Goal: Communication & Community: Answer question/provide support

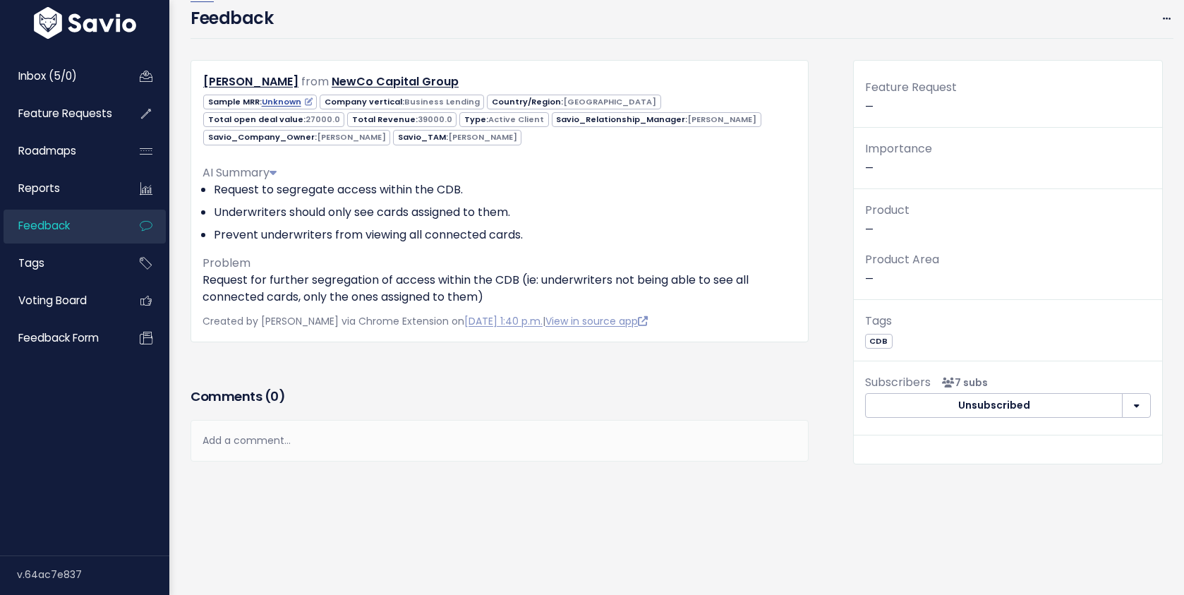
scroll to position [80, 0]
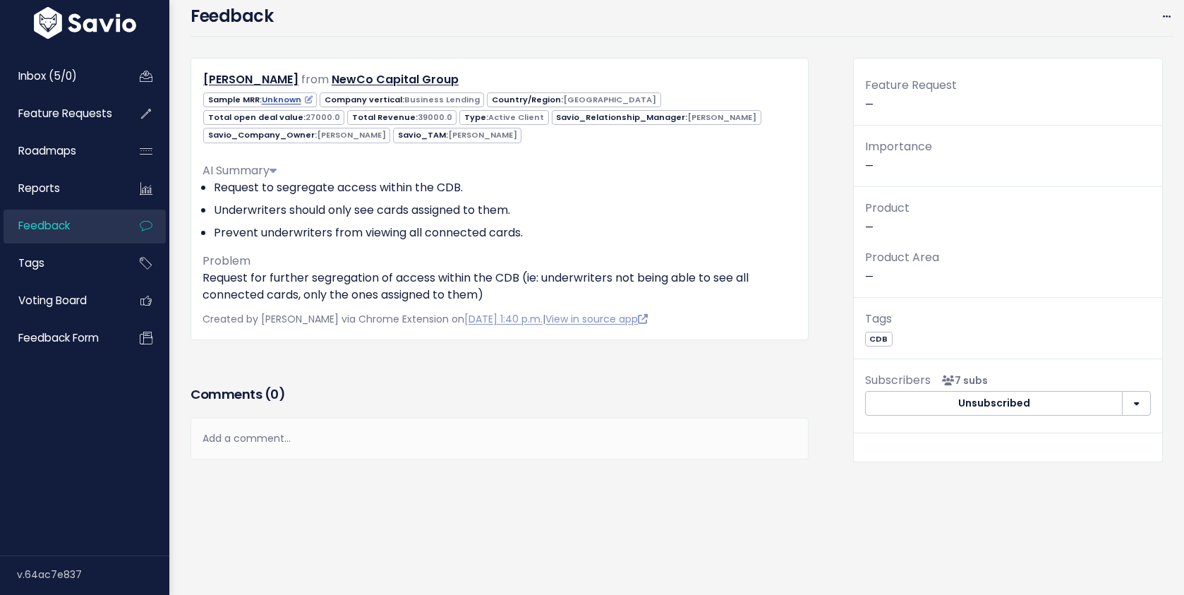
click at [455, 435] on div "Add a comment..." at bounding box center [500, 439] width 618 height 42
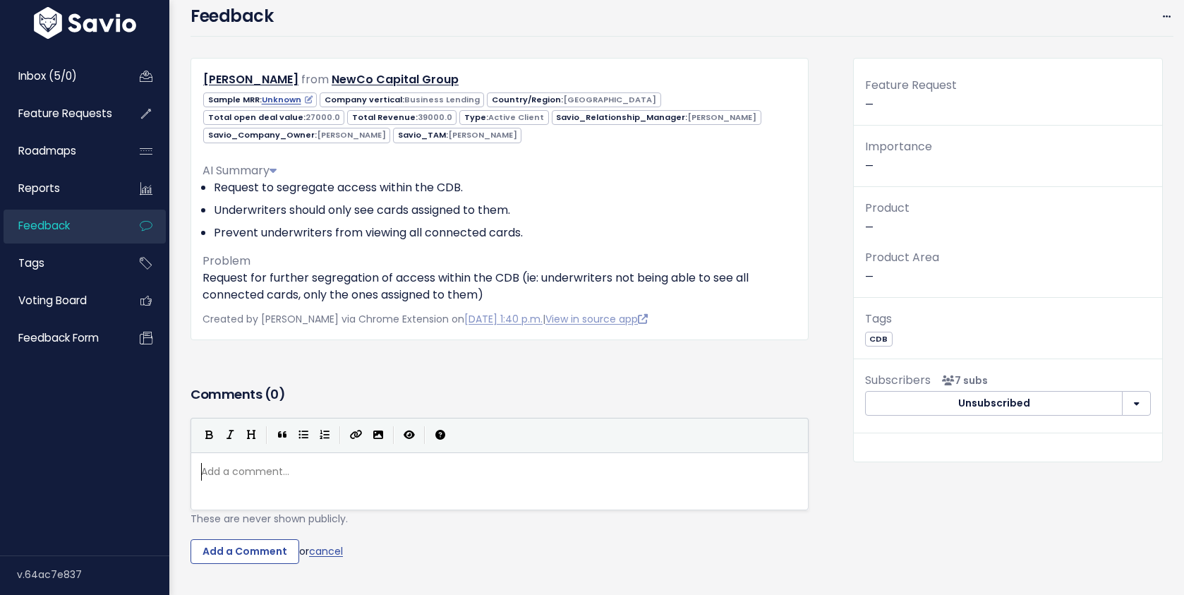
scroll to position [5, 0]
type textarea "So"
type textarea "Very foo"
type textarea "good f"
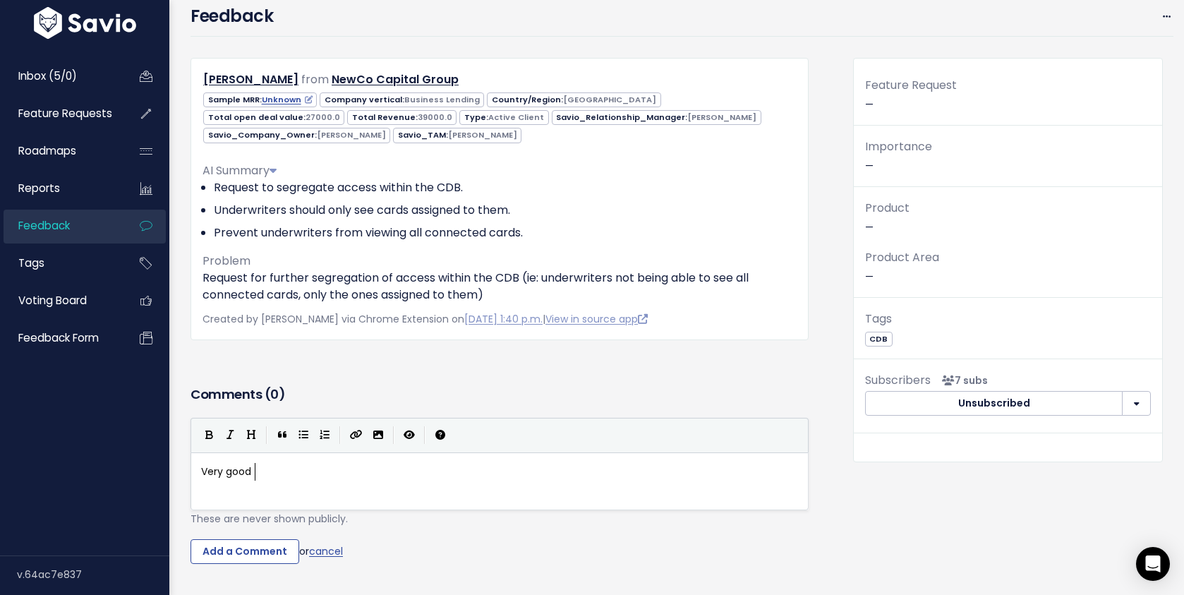
scroll to position [5, 31]
type textarea "validt"
type textarea "a"
type textarea "e feedback."
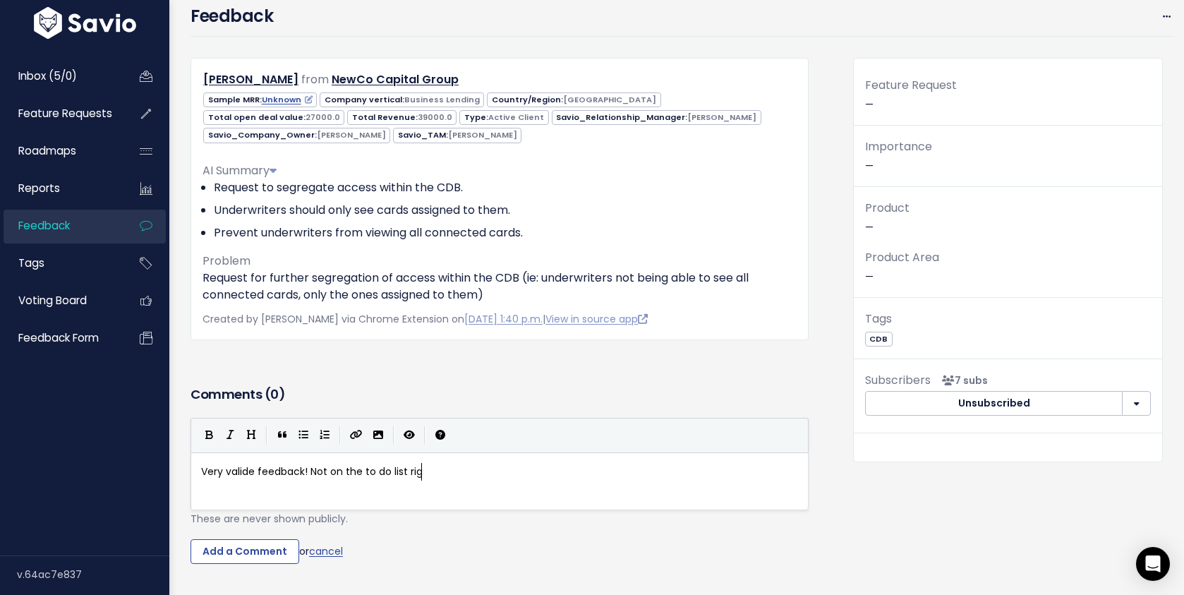
scroll to position [5, 125]
type textarea "! Not on the to do list right"
type textarea "t"
drag, startPoint x: 446, startPoint y: 470, endPoint x: 439, endPoint y: 472, distance: 7.4
click at [439, 472] on pre "Very valide feedback! Not on the to do list right" at bounding box center [499, 472] width 603 height 18
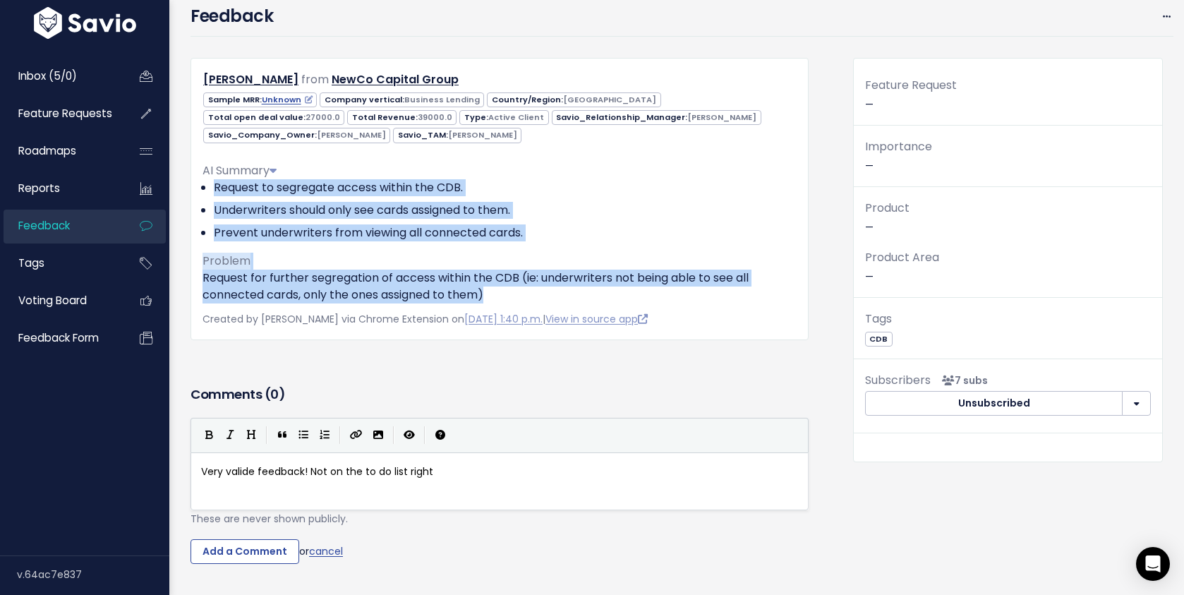
drag, startPoint x: 518, startPoint y: 289, endPoint x: 202, endPoint y: 183, distance: 333.2
click at [203, 183] on div "AI Summary Request to segregate access within the CDB. Underwriters should only…" at bounding box center [500, 227] width 594 height 152
copy div "Request to segregate access within the CDB. Underwriters should only see cards …"
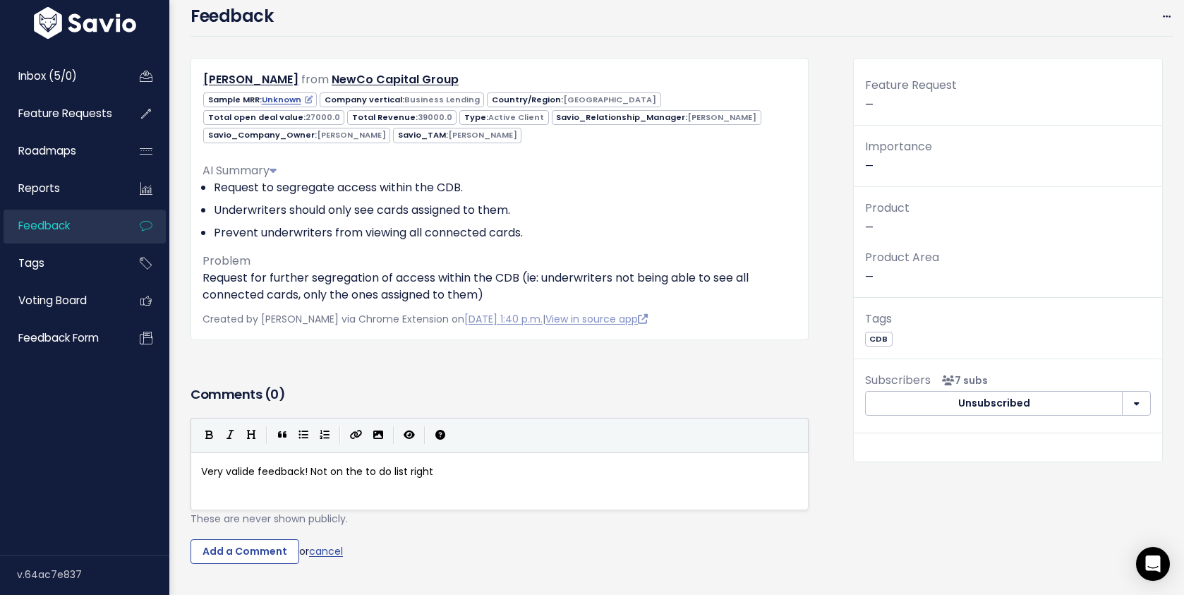
click at [1059, 138] on p "Importance —" at bounding box center [1008, 156] width 286 height 38
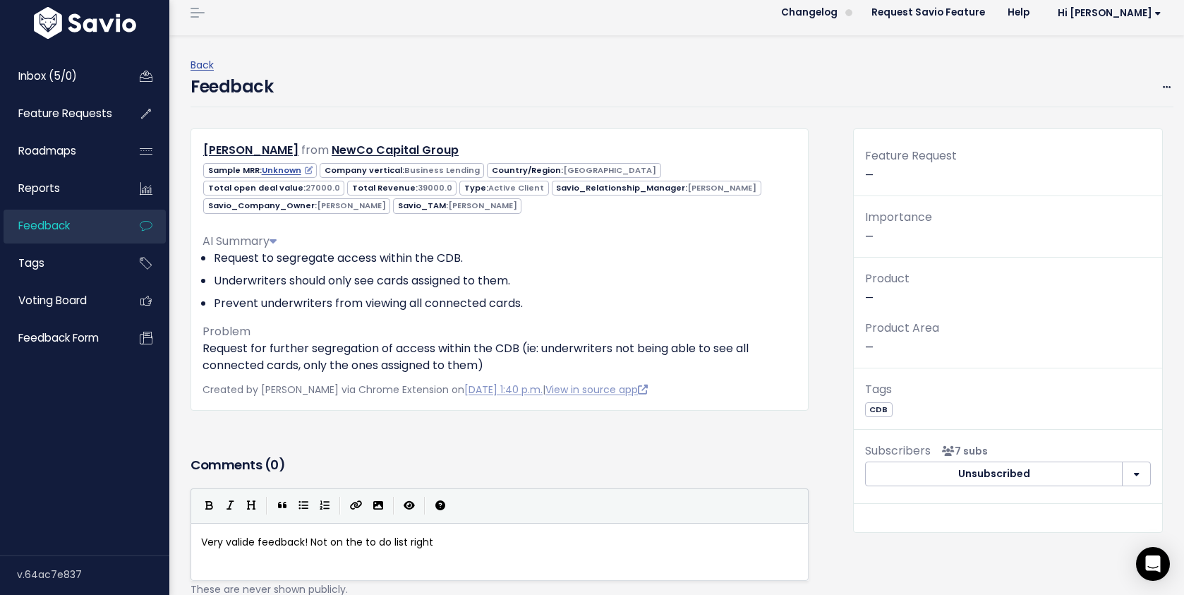
scroll to position [11, 0]
click at [100, 71] on link "Inbox (5/0)" at bounding box center [61, 76] width 114 height 32
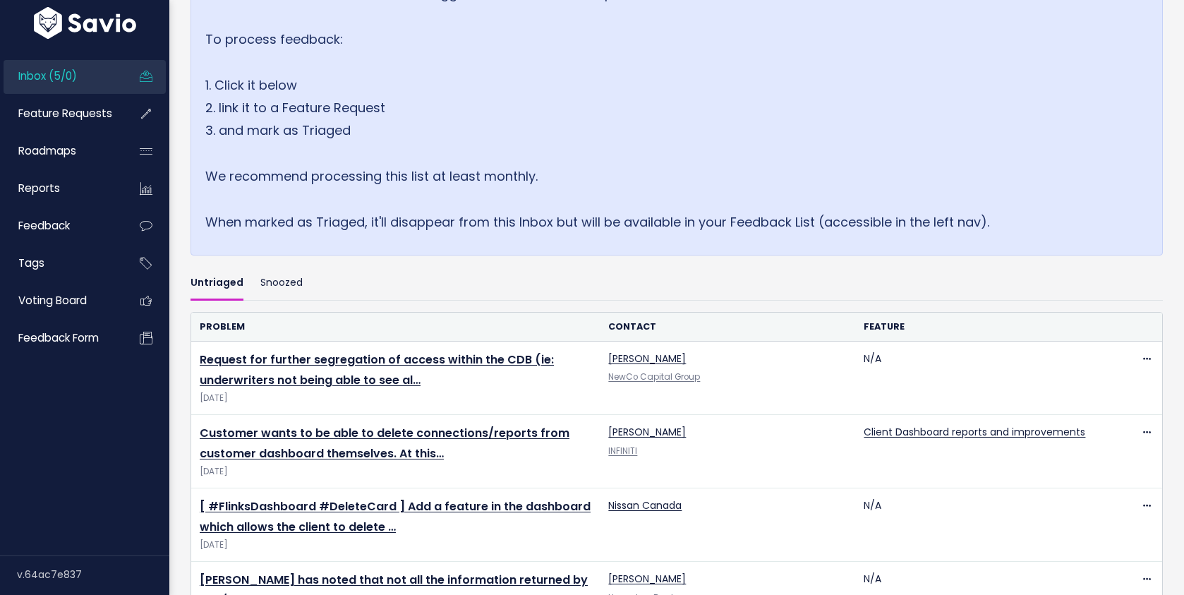
scroll to position [201, 0]
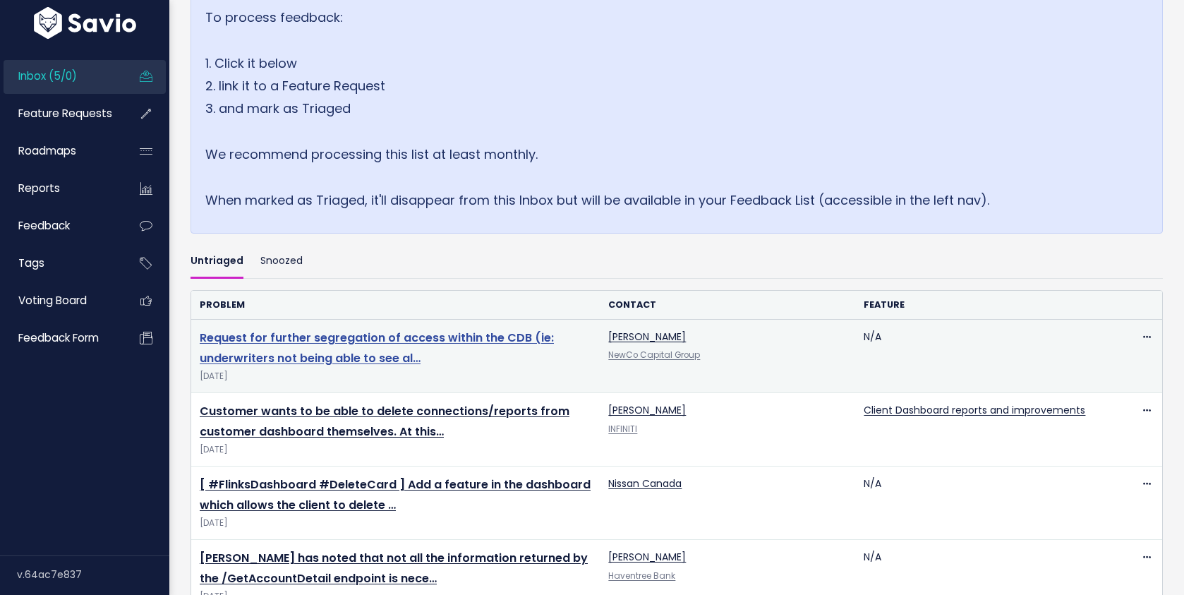
click at [438, 337] on link "Request for further segregation of access within the CDB (ie: underwriters not …" at bounding box center [377, 348] width 354 height 37
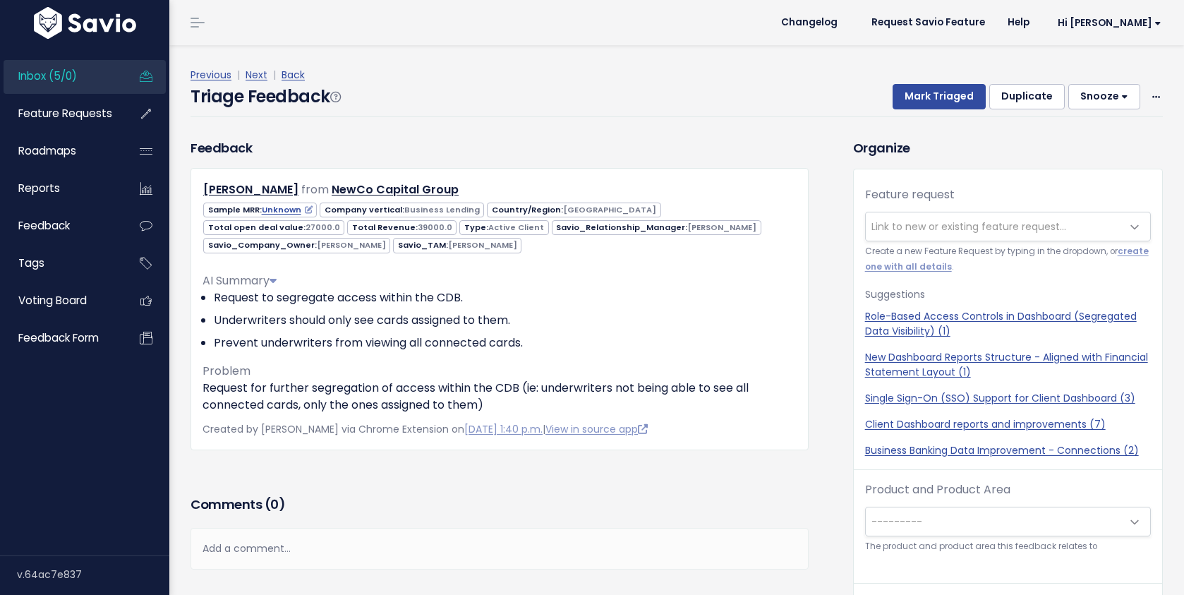
scroll to position [47, 0]
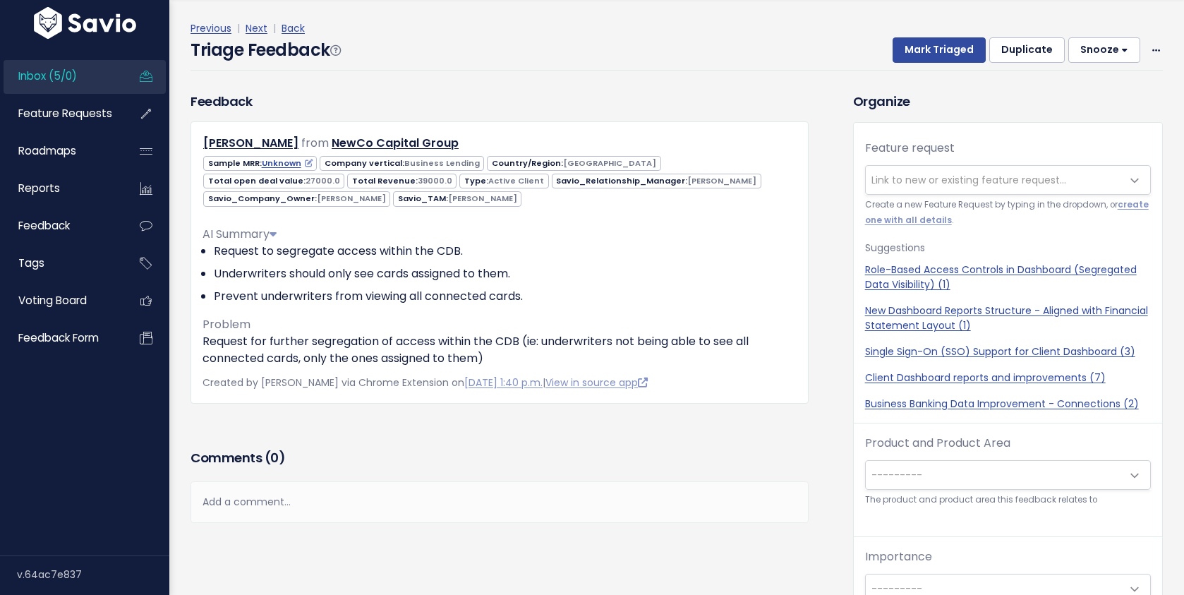
click at [415, 509] on div "Add a comment..." at bounding box center [500, 502] width 618 height 42
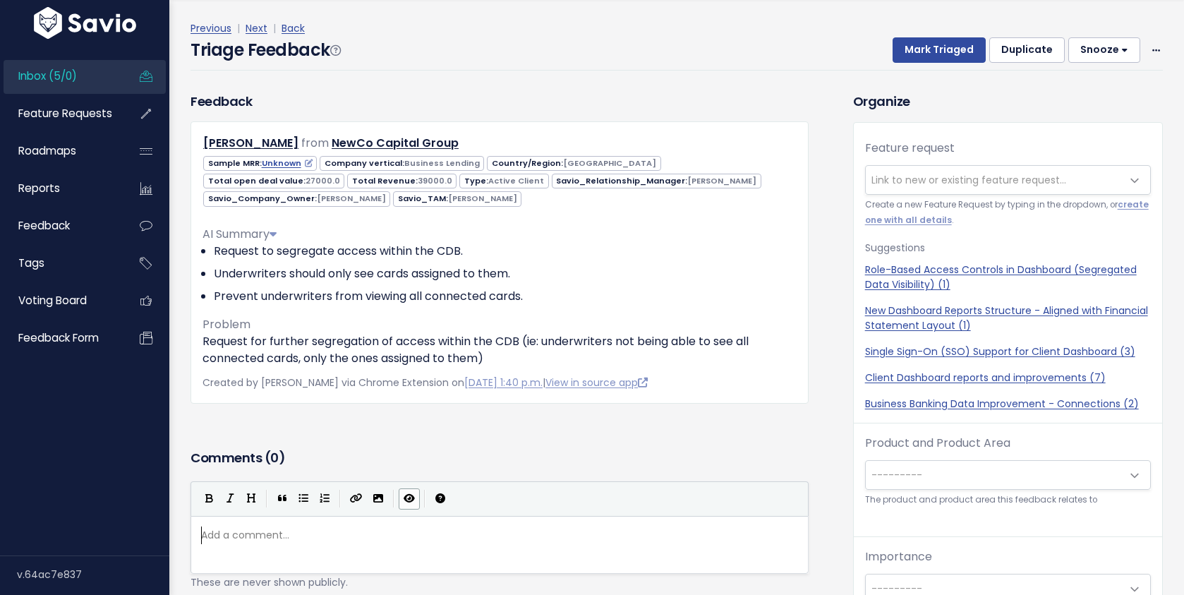
scroll to position [5, 0]
paste textarea "Request to segregate access within the CDB. Underwriters should only see cards …"
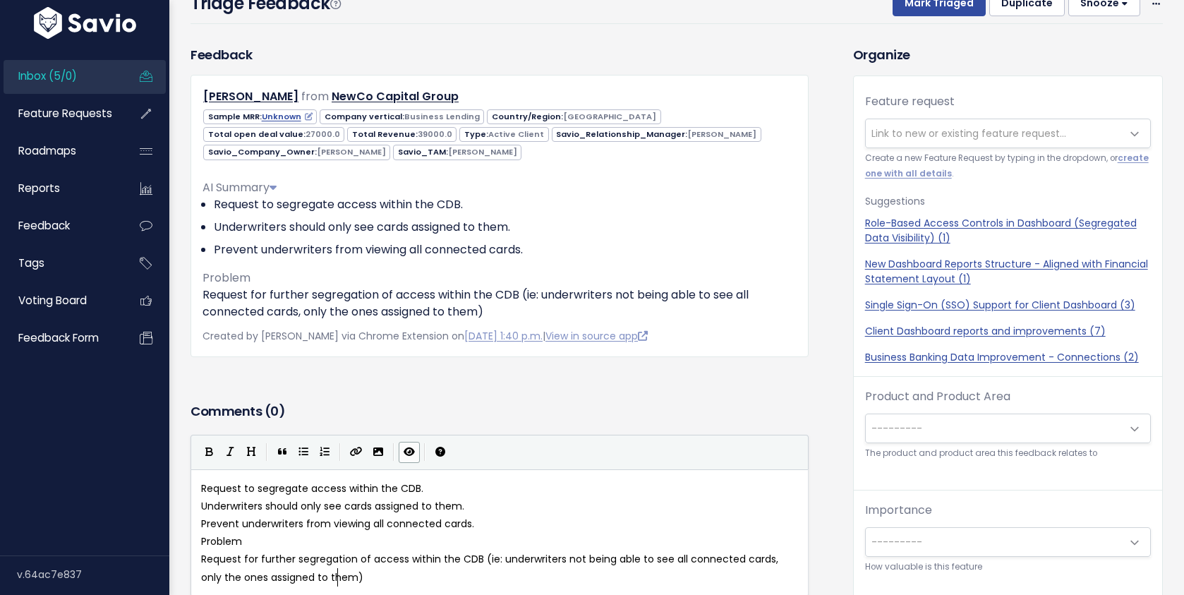
scroll to position [95, 0]
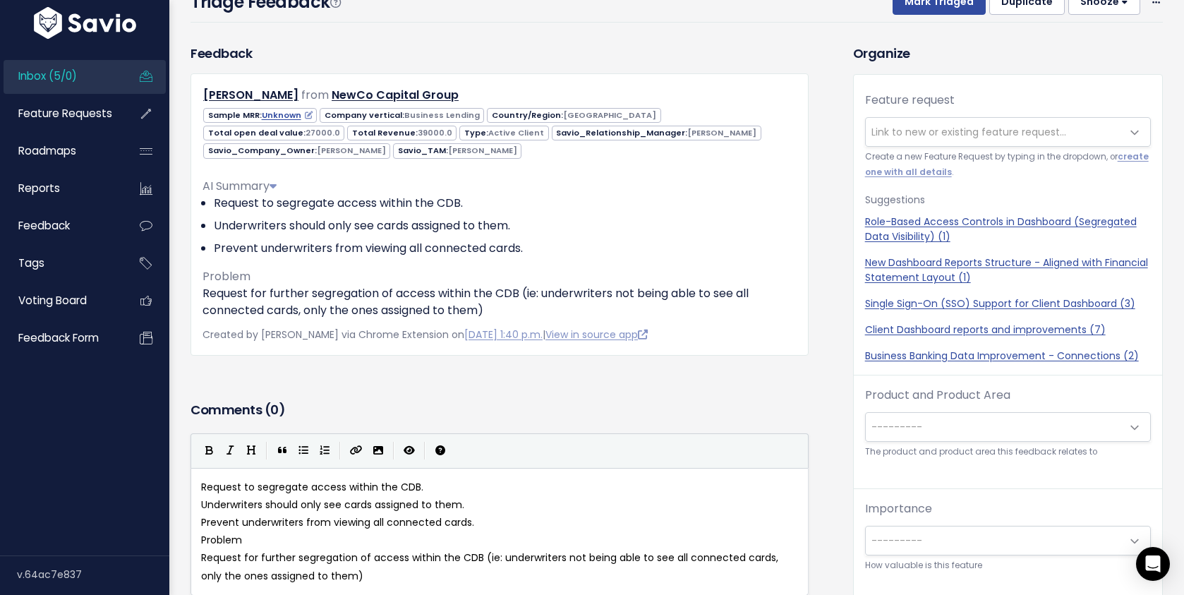
type textarea "Request to segregate access within the CDB. Underwriters should only see cards …"
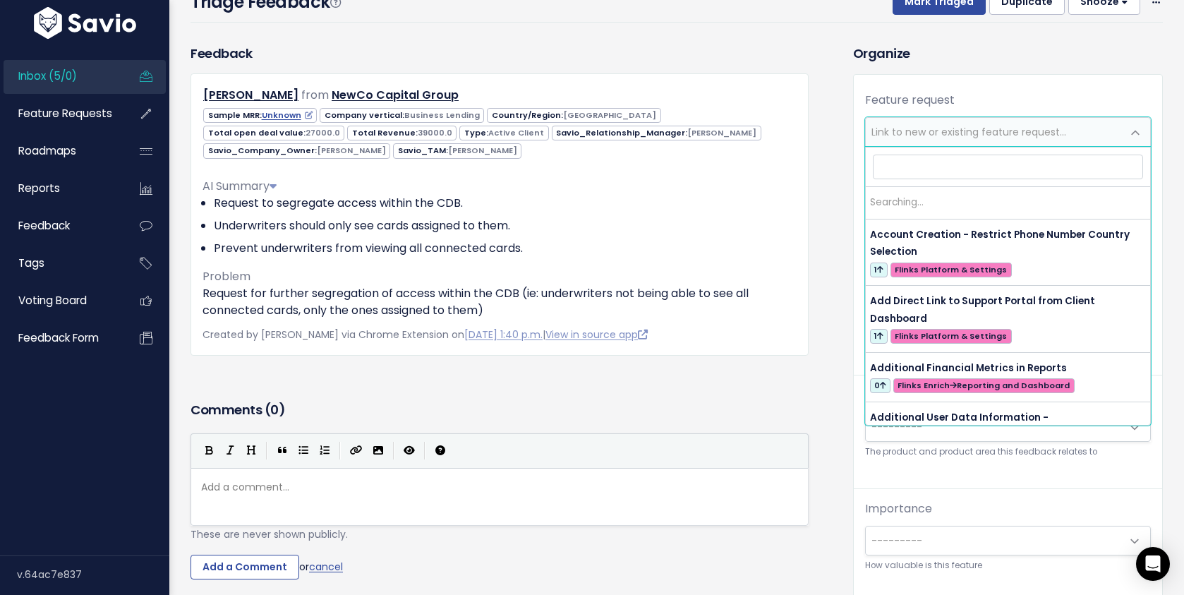
click at [1058, 129] on span "Link to new or existing feature request..." at bounding box center [969, 132] width 195 height 14
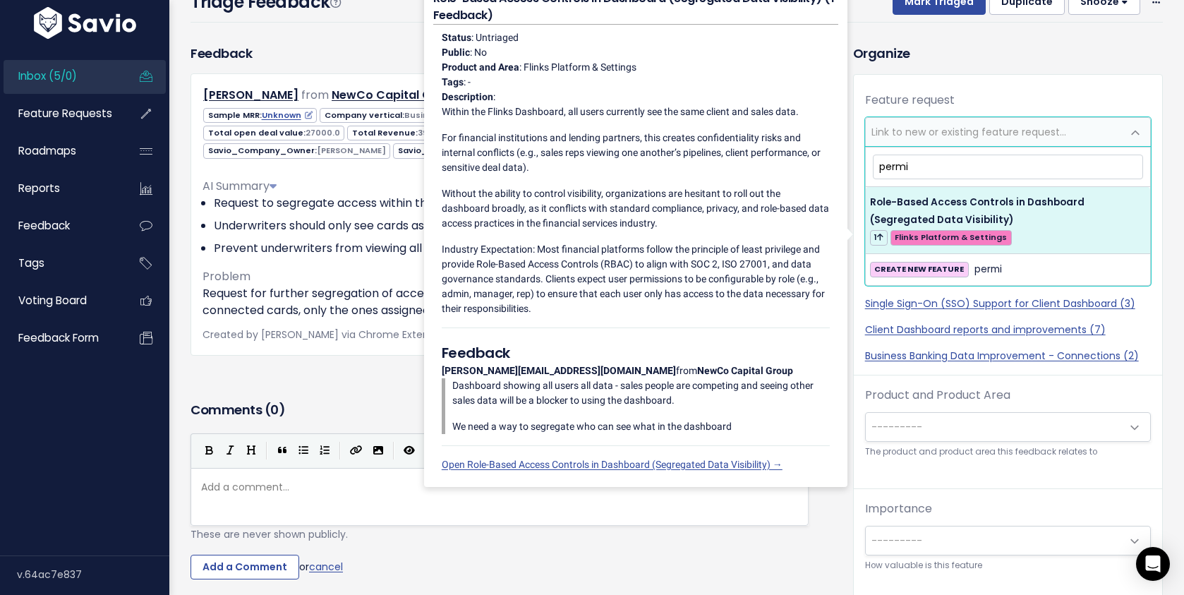
type input "permi"
select select "63755"
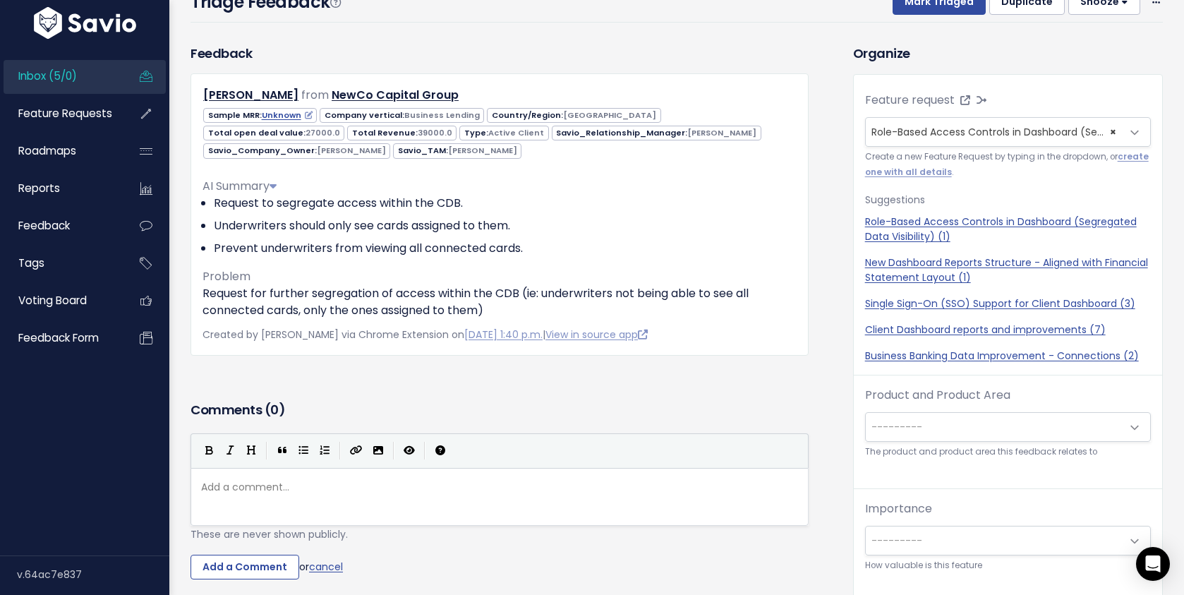
click at [507, 490] on pre "​" at bounding box center [499, 487] width 603 height 18
type textarea "Very good feedbacj"
type textarea "k! I've atteched your re"
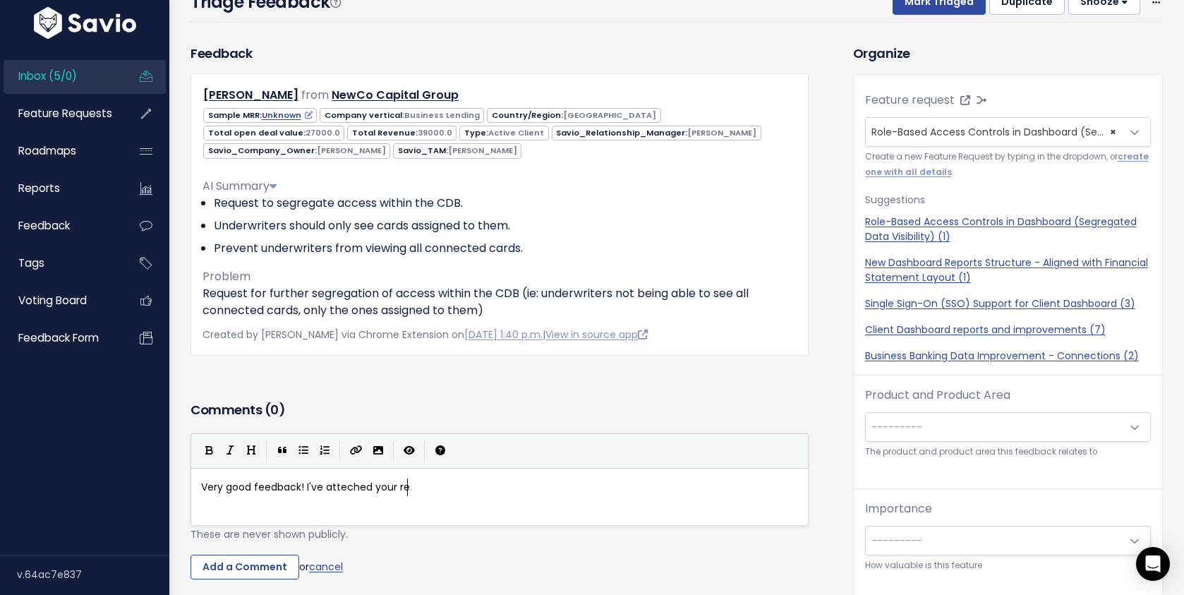
scroll to position [5, 110]
type textarea "this one o"
type textarea "to our existing feature "role-bases access cn"
type textarea "ontrôle"
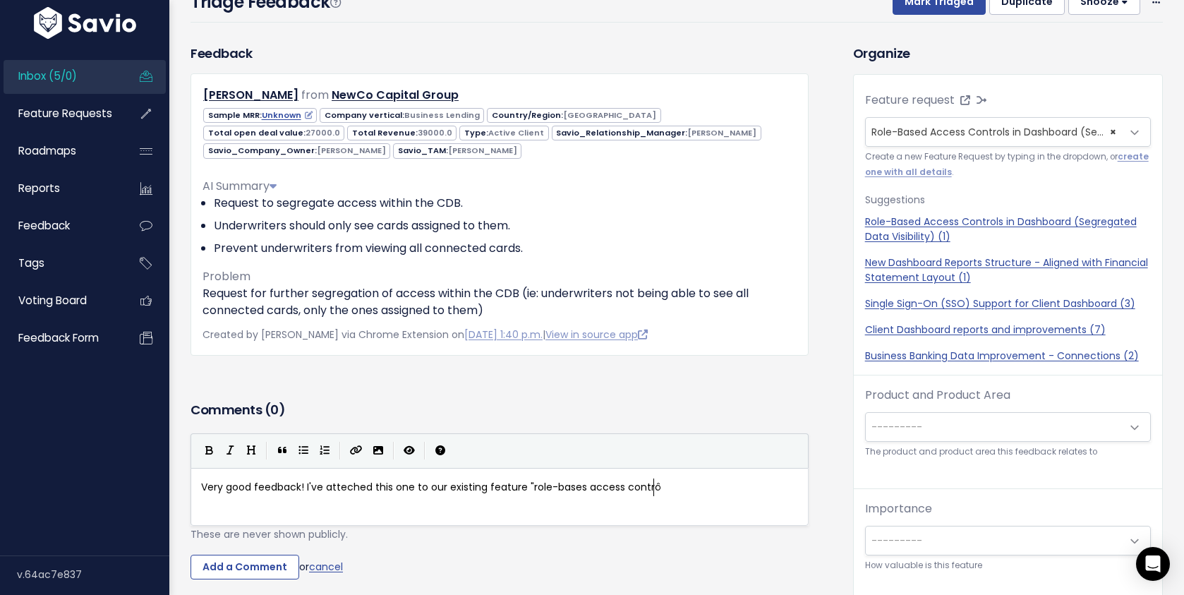
scroll to position [5, 34]
type textarea "ols in Dashboard"."
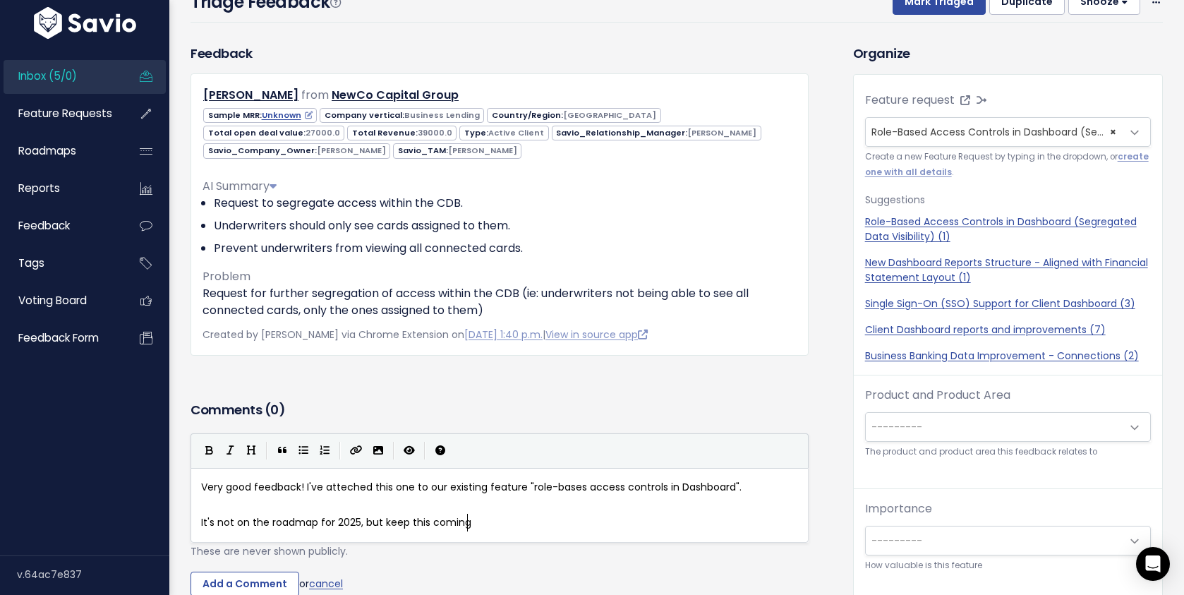
scroll to position [5, 268]
type textarea "It's not on the roadmap for 2025, but keep this coming!"
click at [941, 6] on button "Mark Triaged" at bounding box center [939, 1] width 93 height 25
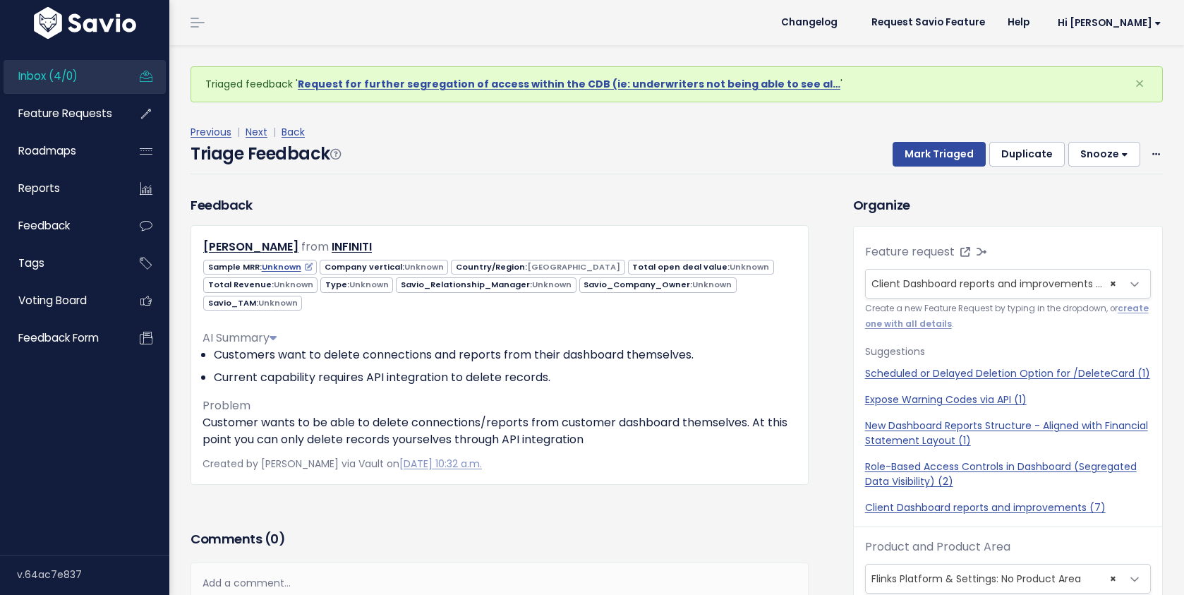
scroll to position [47, 0]
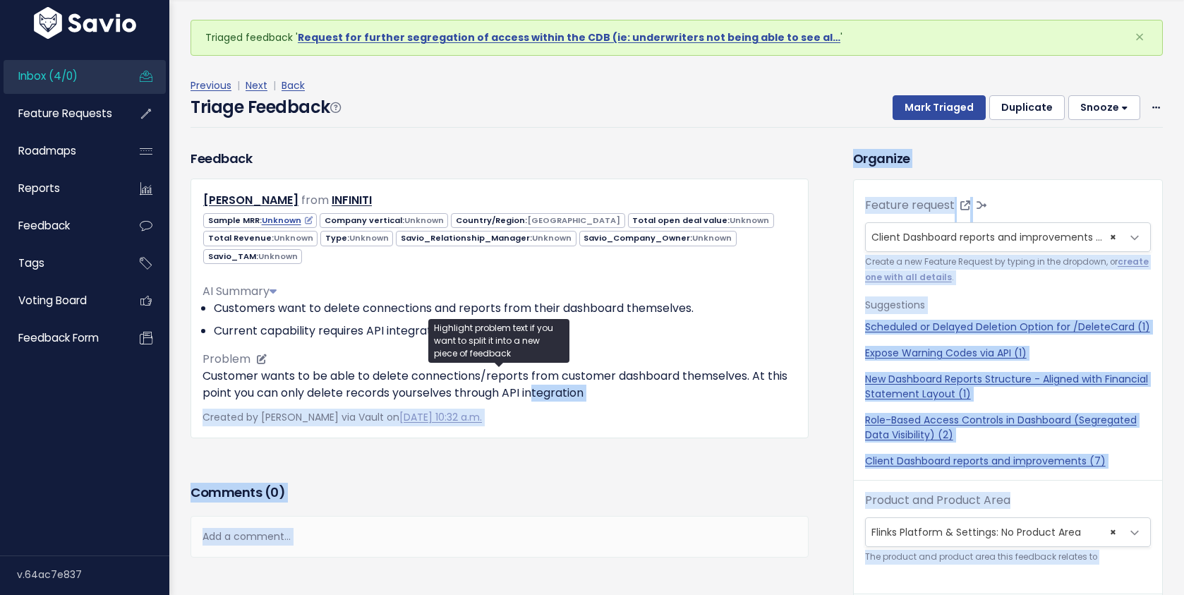
drag, startPoint x: 528, startPoint y: 383, endPoint x: 495, endPoint y: 299, distance: 90.9
click at [495, 299] on div "AI Summary Customers want to delete connections and reports from their dashboar…" at bounding box center [500, 337] width 594 height 130
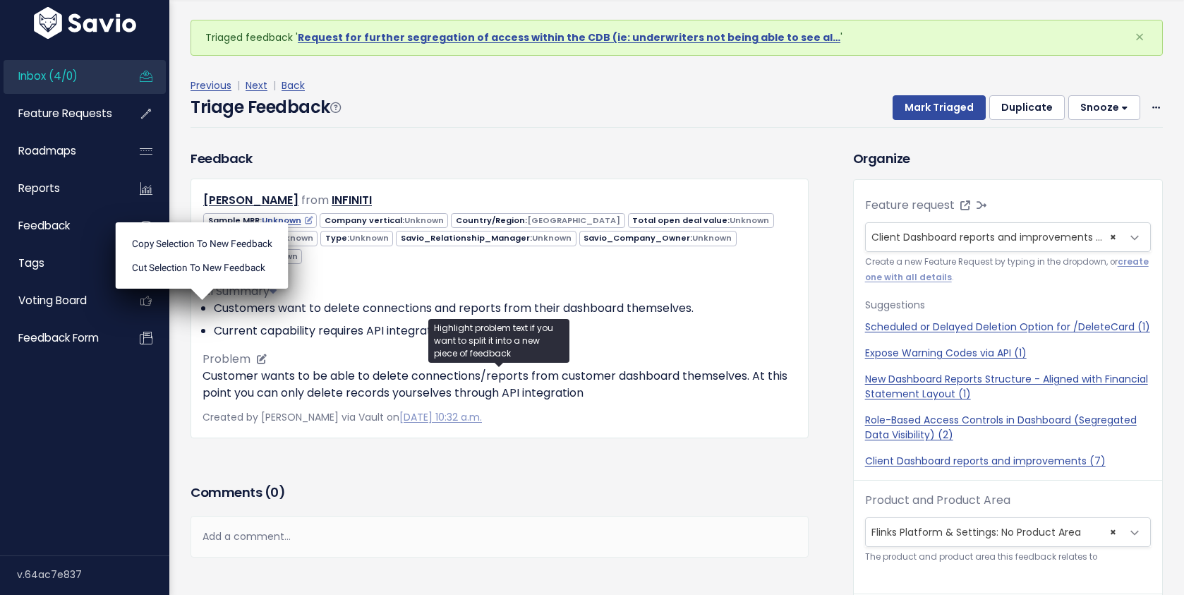
click at [463, 272] on div "AI Summary Customers want to delete connections and reports from their dashboar…" at bounding box center [500, 337] width 594 height 130
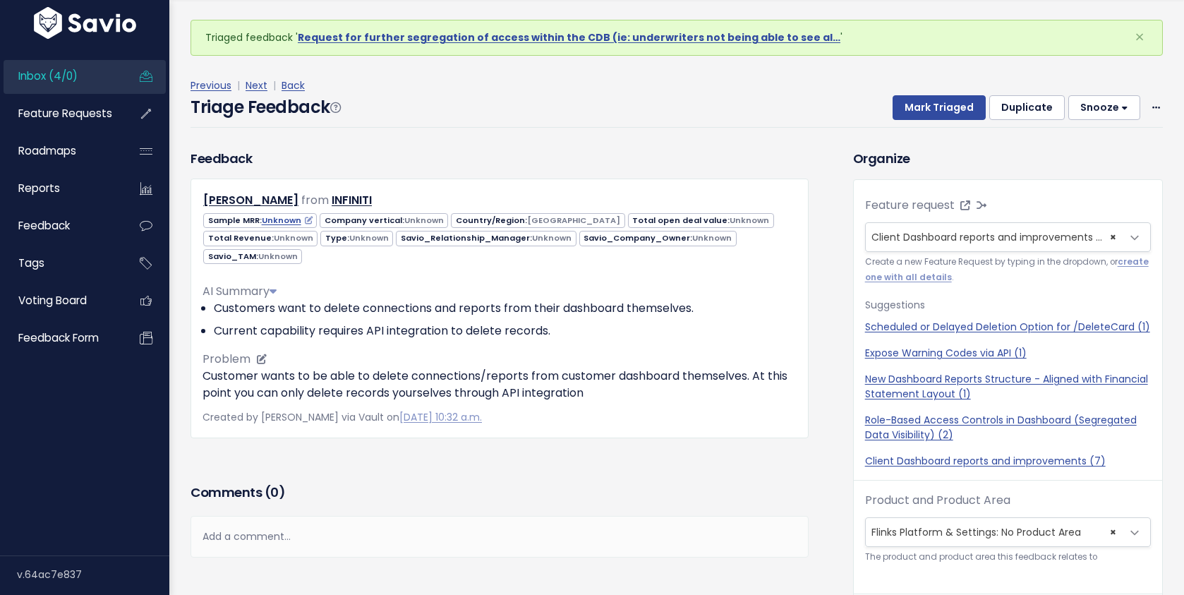
scroll to position [121, 0]
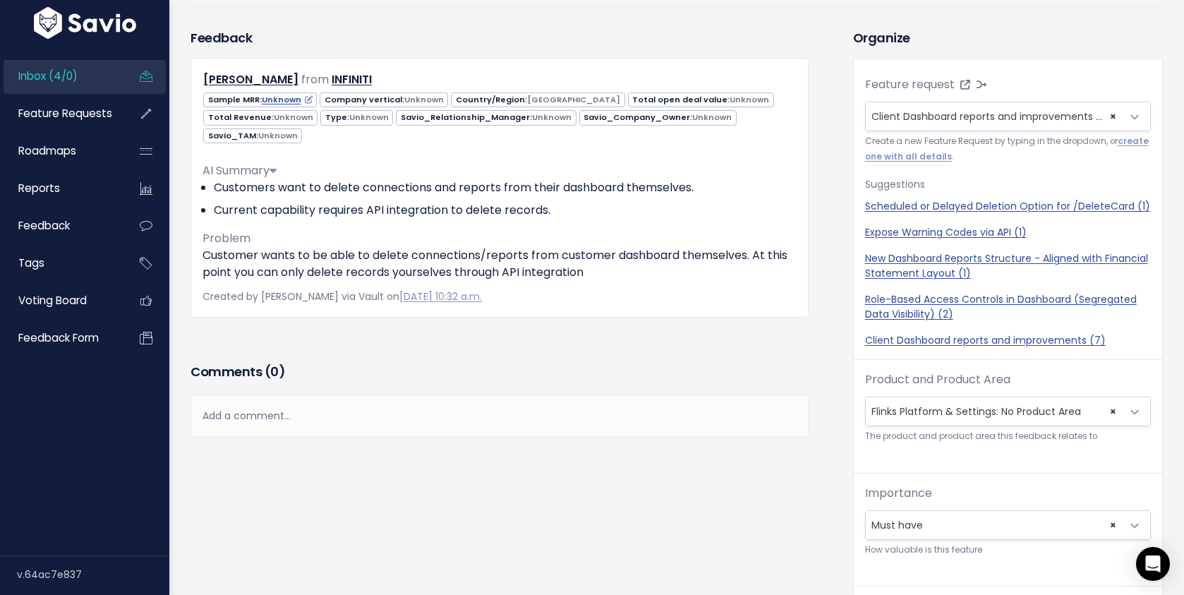
click at [389, 416] on div "Add a comment..." at bounding box center [500, 416] width 618 height 42
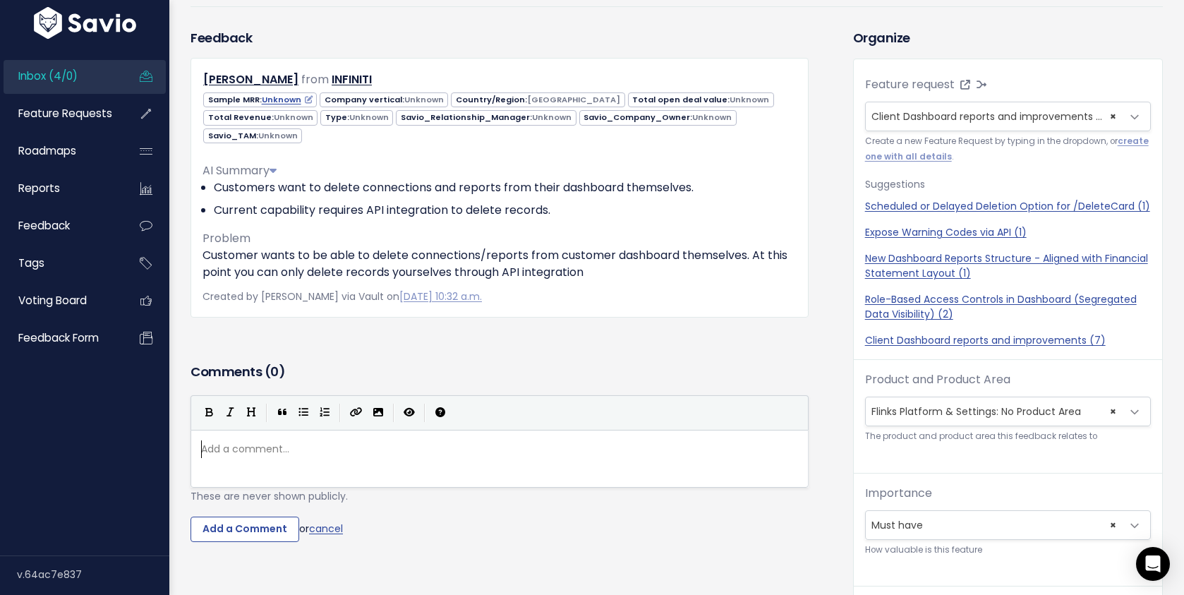
scroll to position [5, 0]
type textarea "Vey good feeda"
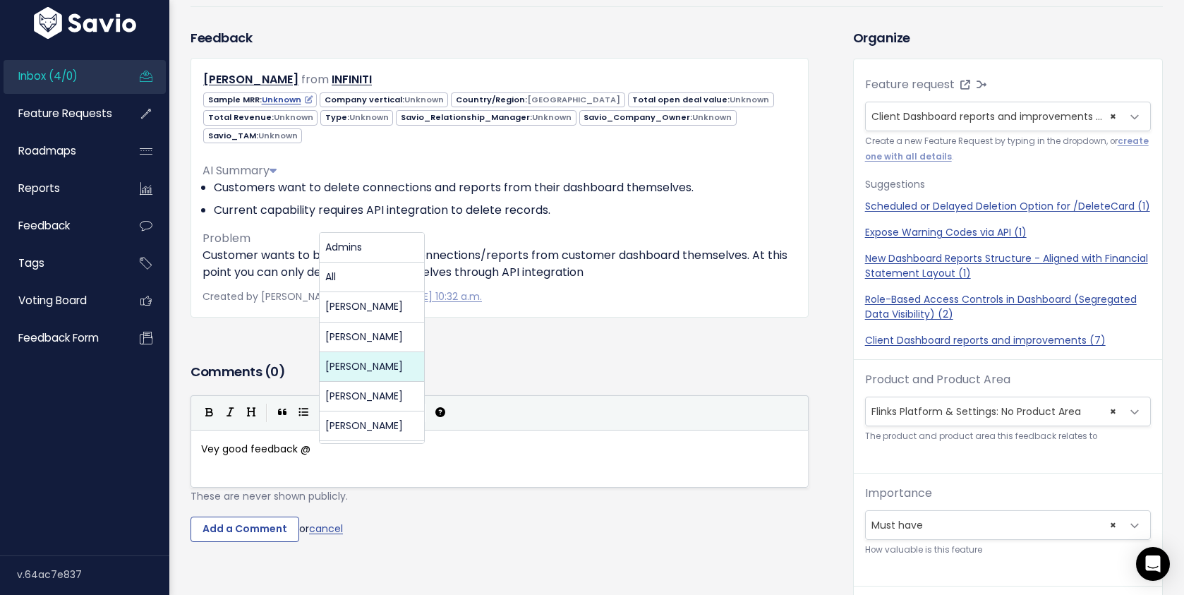
type textarea "back @"
click at [560, 375] on h3 "Comments ( 0 )" at bounding box center [500, 372] width 618 height 20
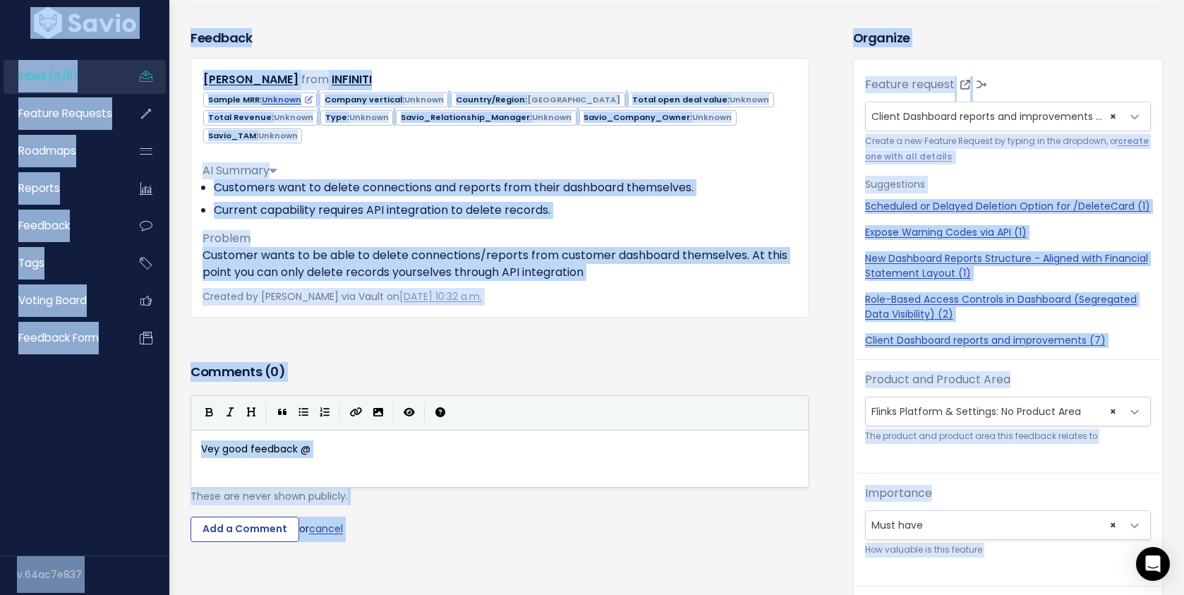
click at [425, 411] on div "| | | |" at bounding box center [500, 412] width 618 height 35
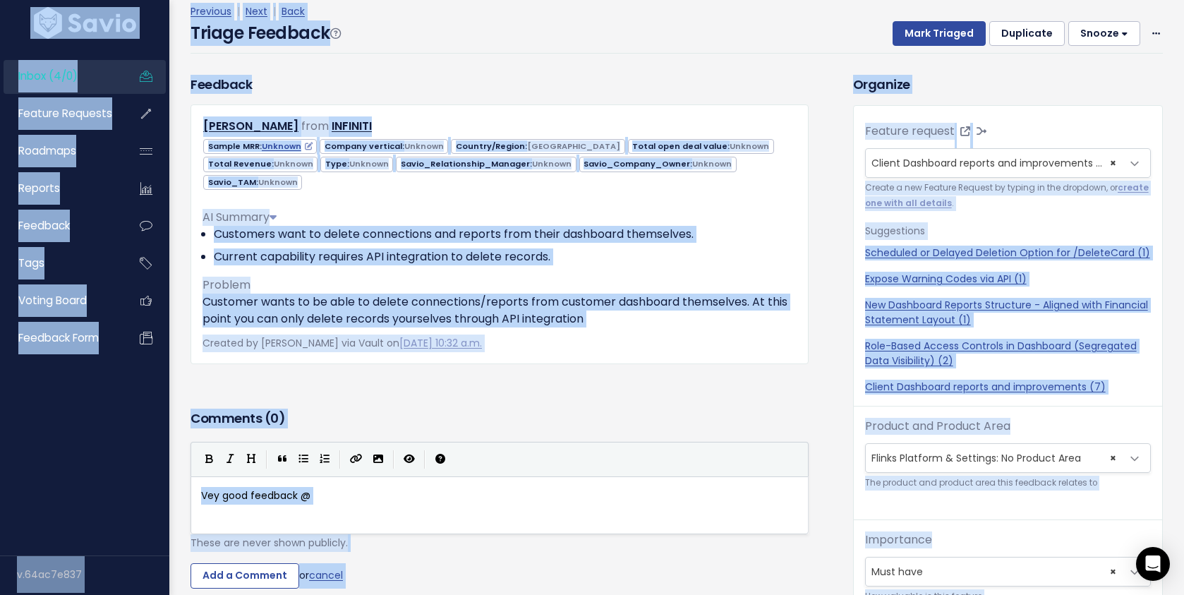
click at [473, 414] on h3 "Comments ( 0 )" at bounding box center [500, 419] width 618 height 20
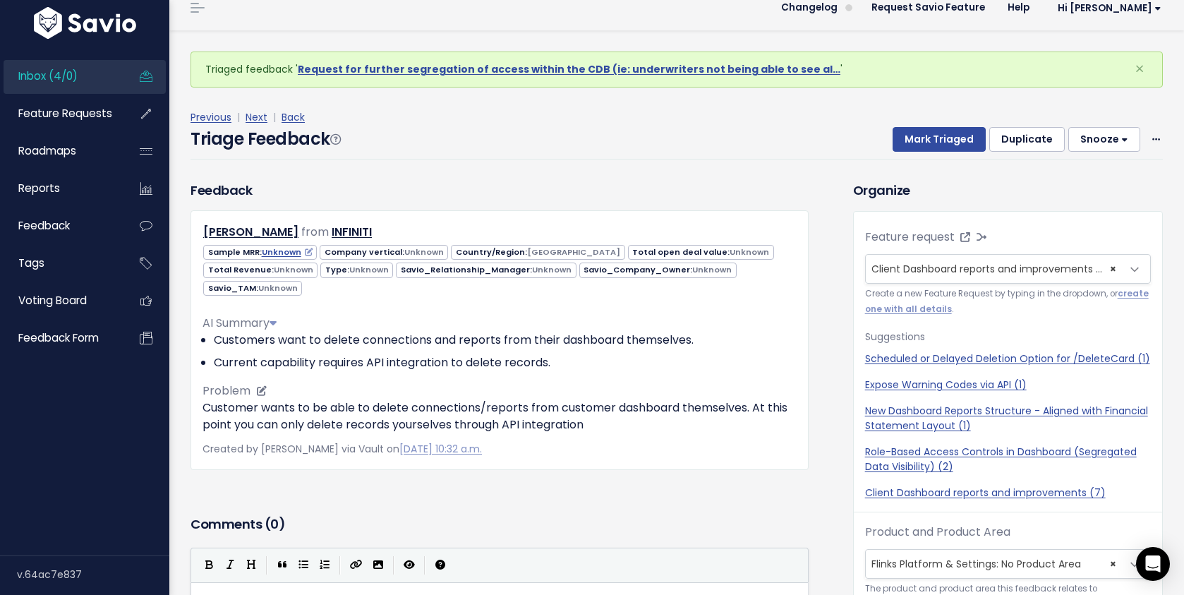
scroll to position [8, 0]
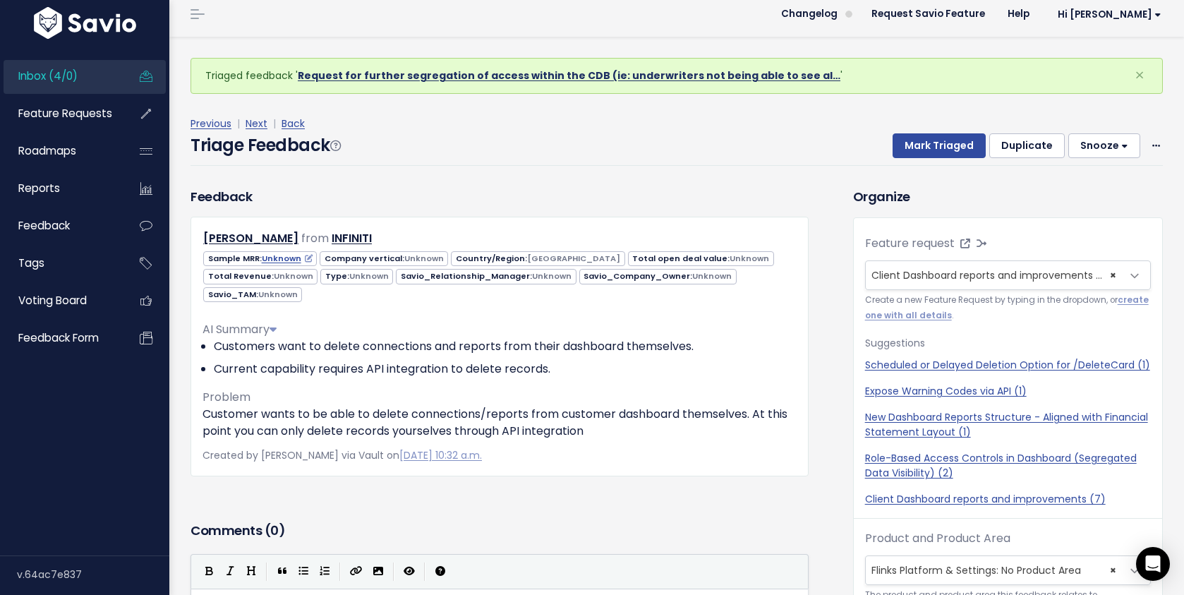
click at [512, 72] on link "Request for further segregation of access within the CDB (ie: underwriters not …" at bounding box center [569, 75] width 543 height 14
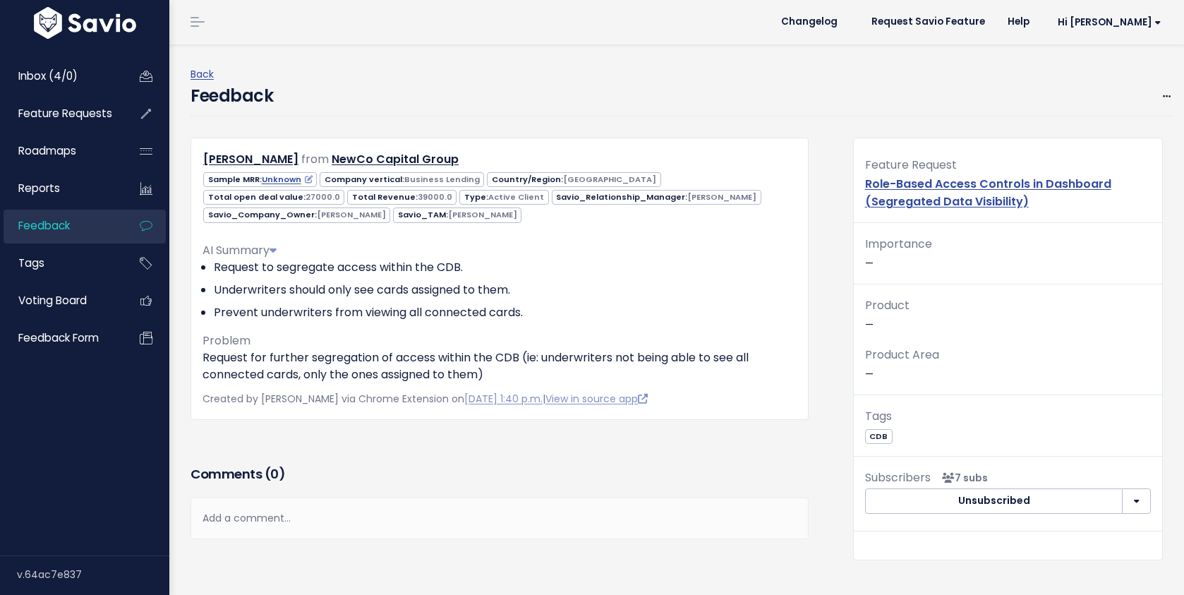
scroll to position [80, 0]
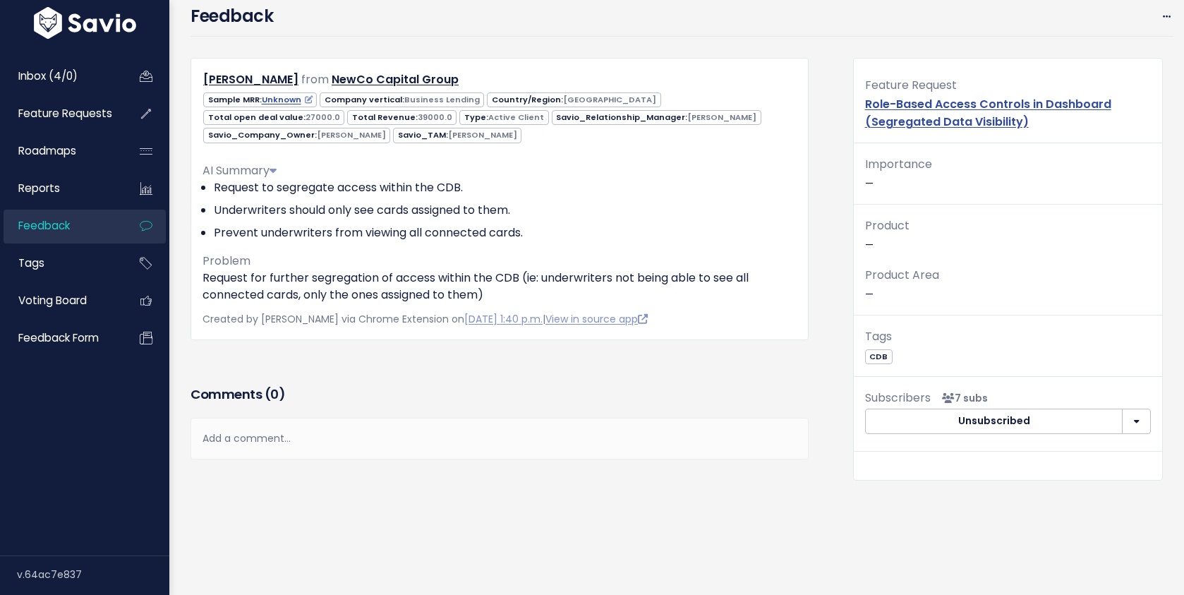
click at [467, 442] on div "Add a comment..." at bounding box center [500, 439] width 618 height 42
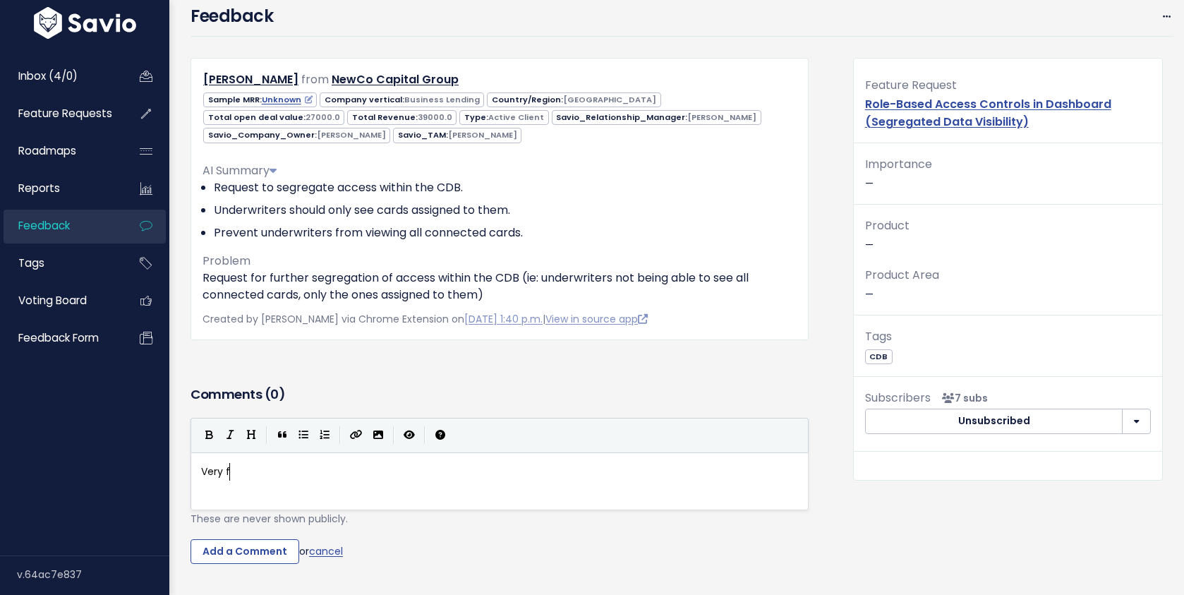
type textarea "Very foo"
type textarea "good feedbac"
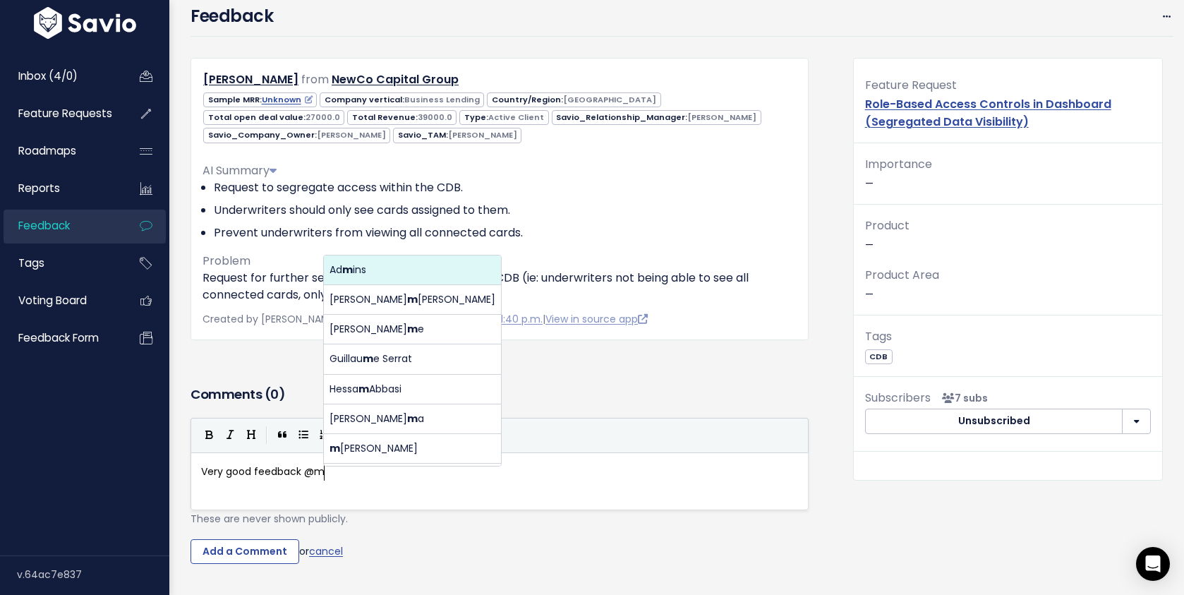
scroll to position [5, 29]
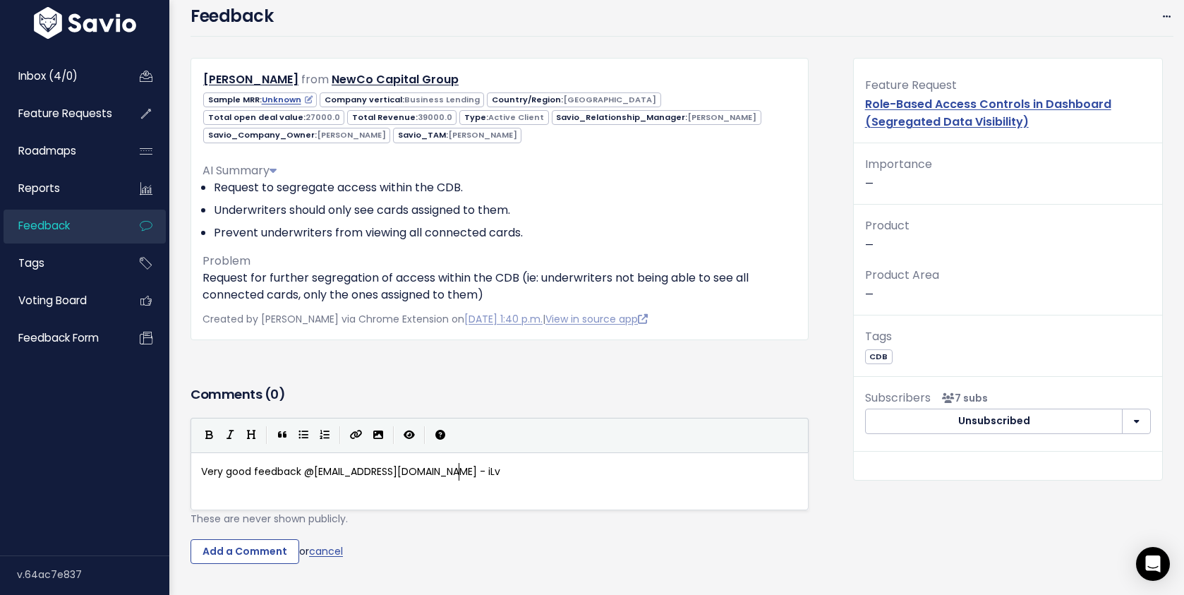
type textarea "k @[EMAIL_ADDRESS][DOMAIN_NAME] - iLve"
type textarea "'"
type textarea "added it yo"
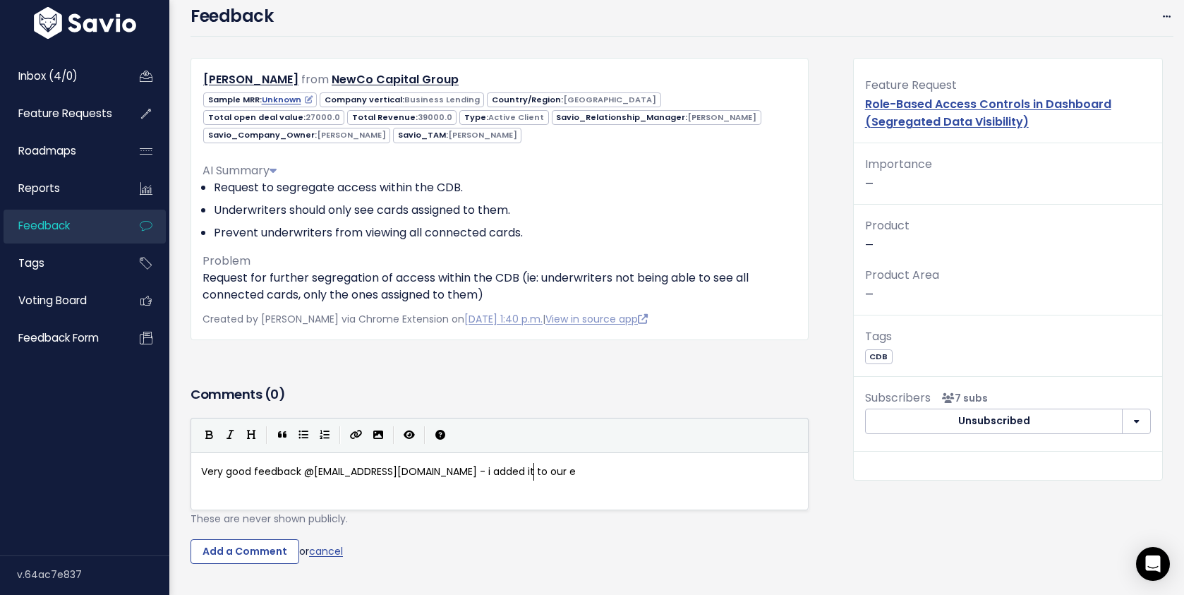
type textarea "to our eis"
type textarea "c"
type textarea "xisting feature "role-based access contrôl"
type textarea "ols in Dashboard0)"
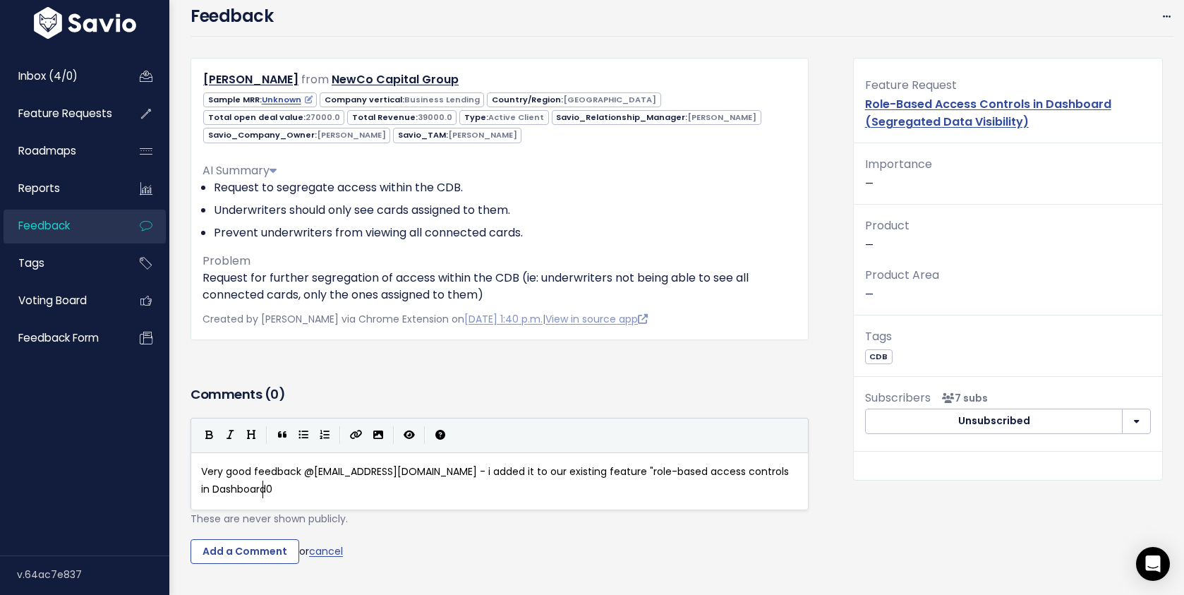
scroll to position [5, 92]
type textarea "). Not the first we hear this. It' s"
type textarea "s not plan for 2025, but I can see this next year if we get it more"
click at [272, 548] on input "Add a Comment" at bounding box center [245, 551] width 109 height 25
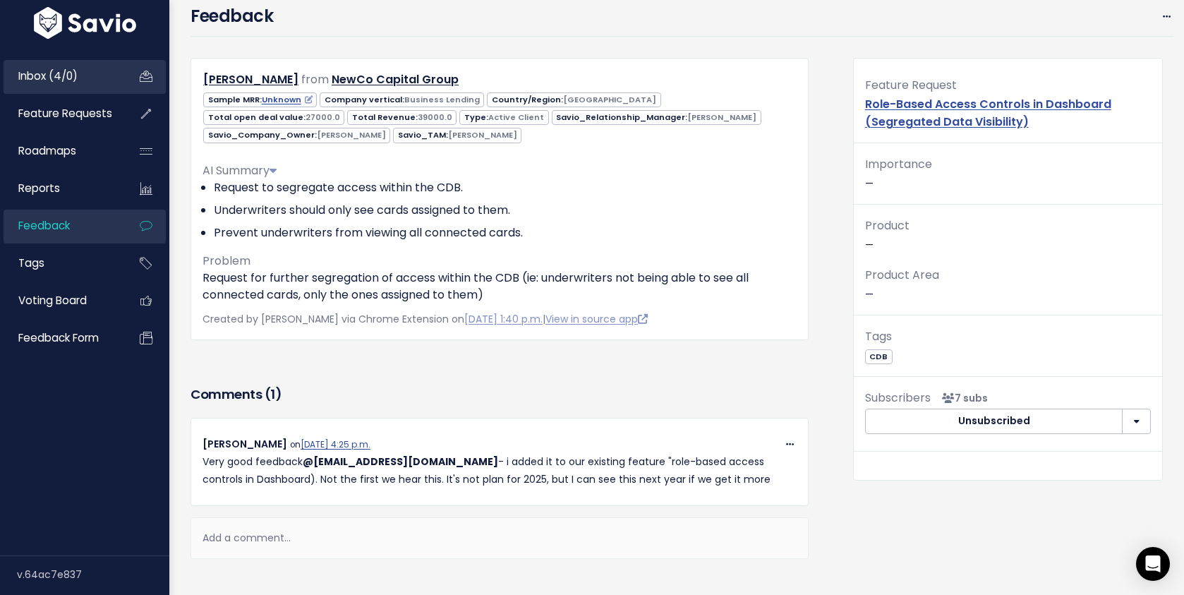
click at [106, 61] on link "Inbox (4/0)" at bounding box center [61, 76] width 114 height 32
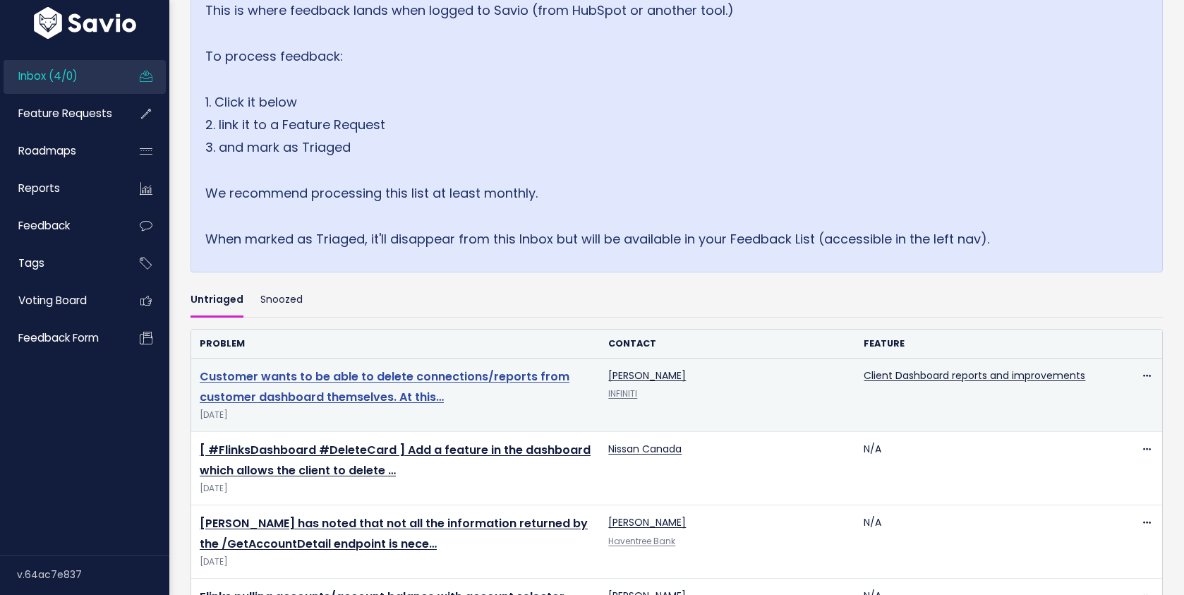
scroll to position [253, 0]
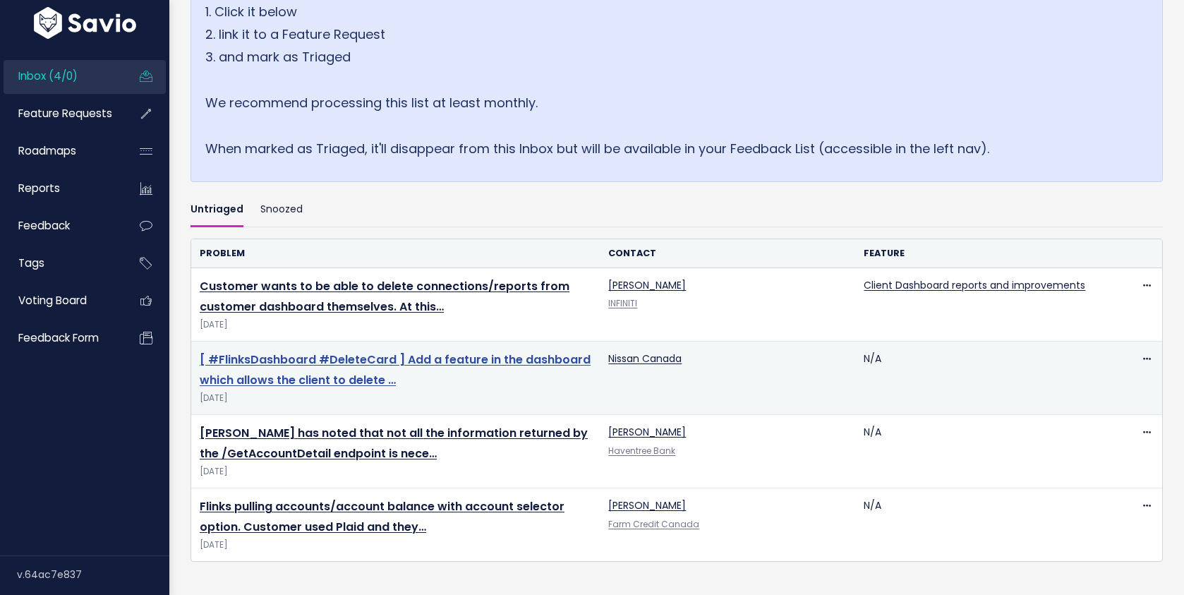
click at [356, 365] on link "[ #FlinksDashboard #DeleteCard ] Add a feature in the dashboard which allows th…" at bounding box center [395, 369] width 391 height 37
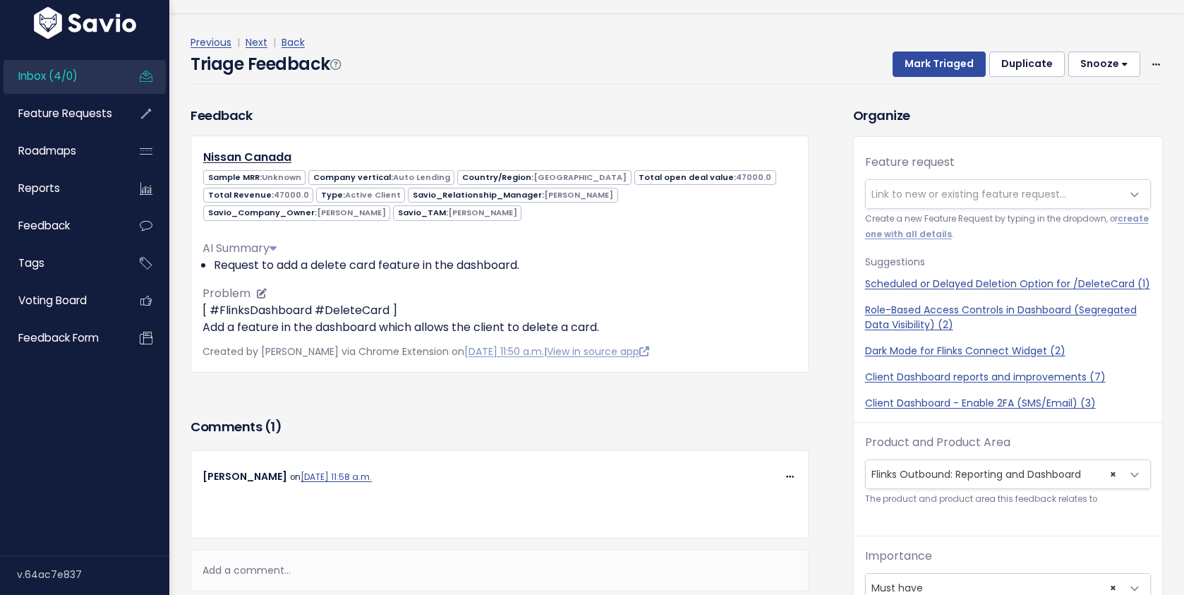
scroll to position [33, 0]
click at [707, 303] on p "[ #FlinksDashboard #DeleteCard ] Add a feature in the dashboard which allows th…" at bounding box center [500, 318] width 594 height 34
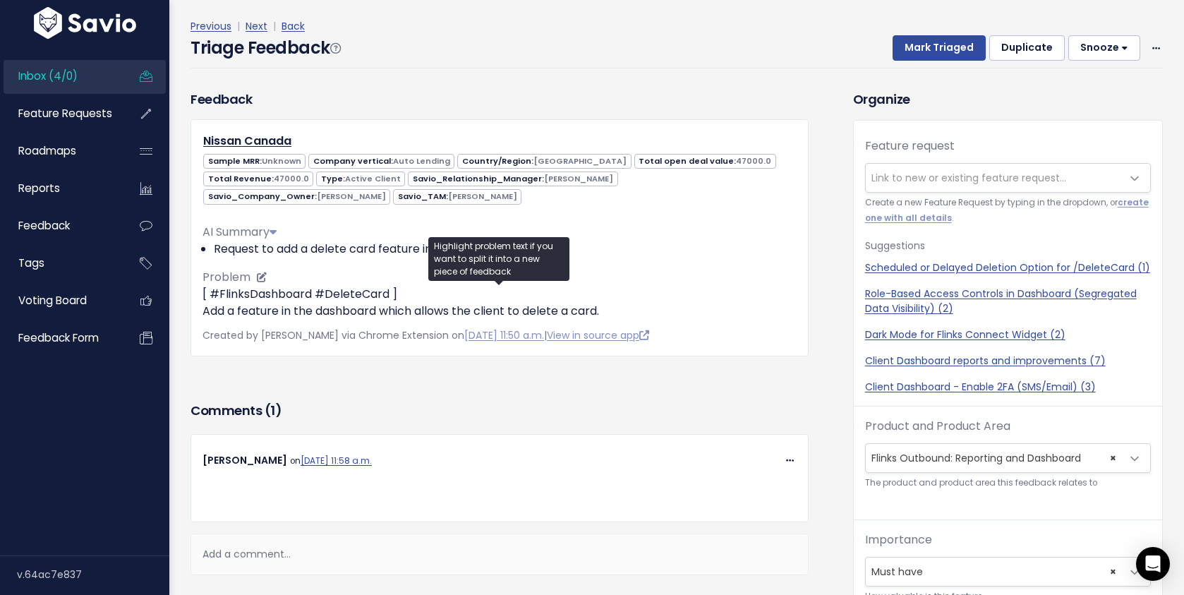
scroll to position [28, 0]
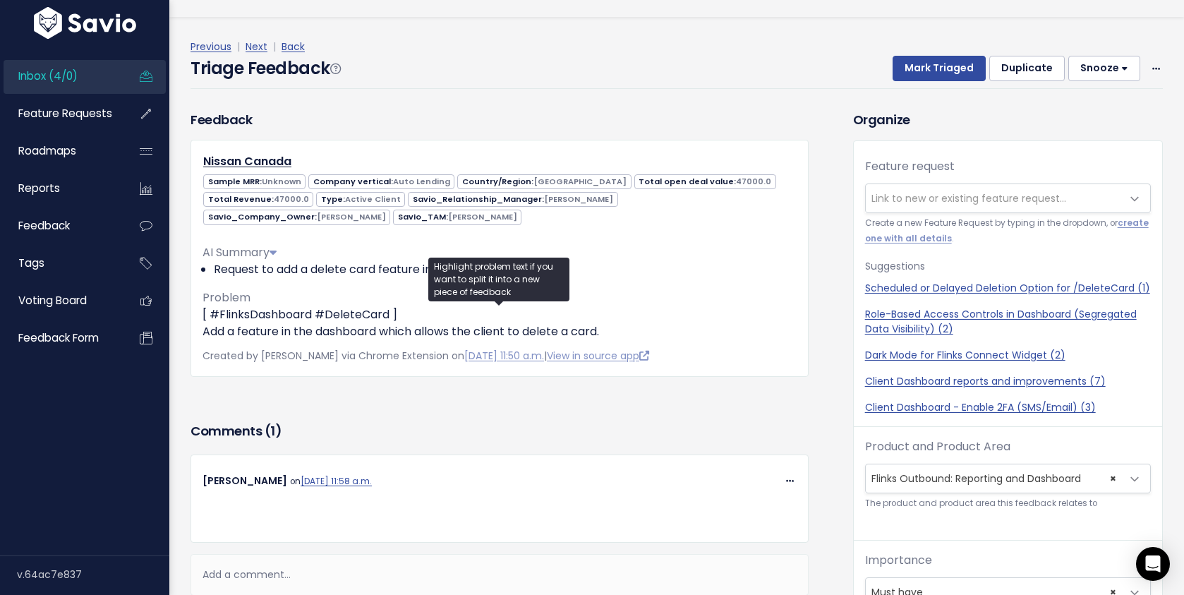
click at [934, 194] on span "Link to new or existing feature request..." at bounding box center [969, 198] width 195 height 14
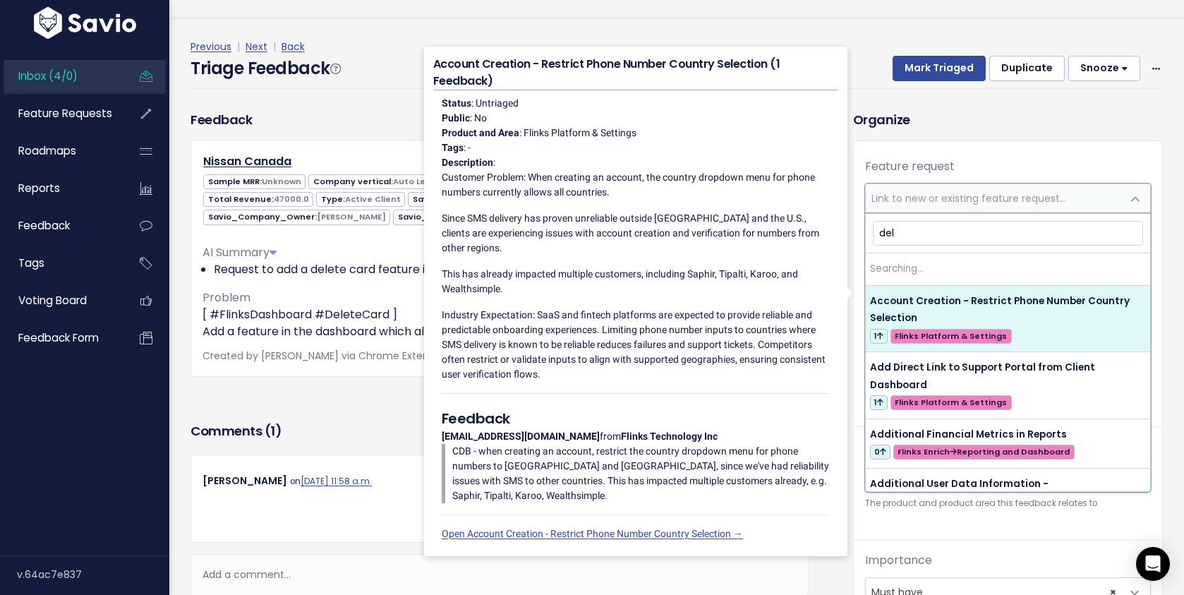
type input "dele"
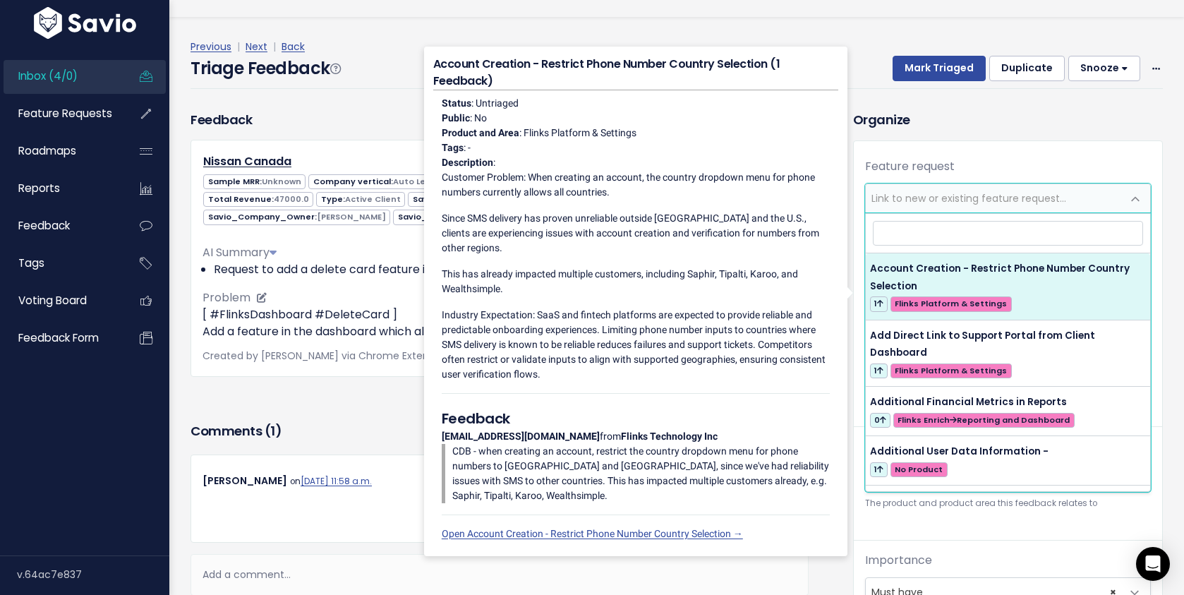
click at [376, 245] on div "AI Summary" at bounding box center [500, 252] width 594 height 17
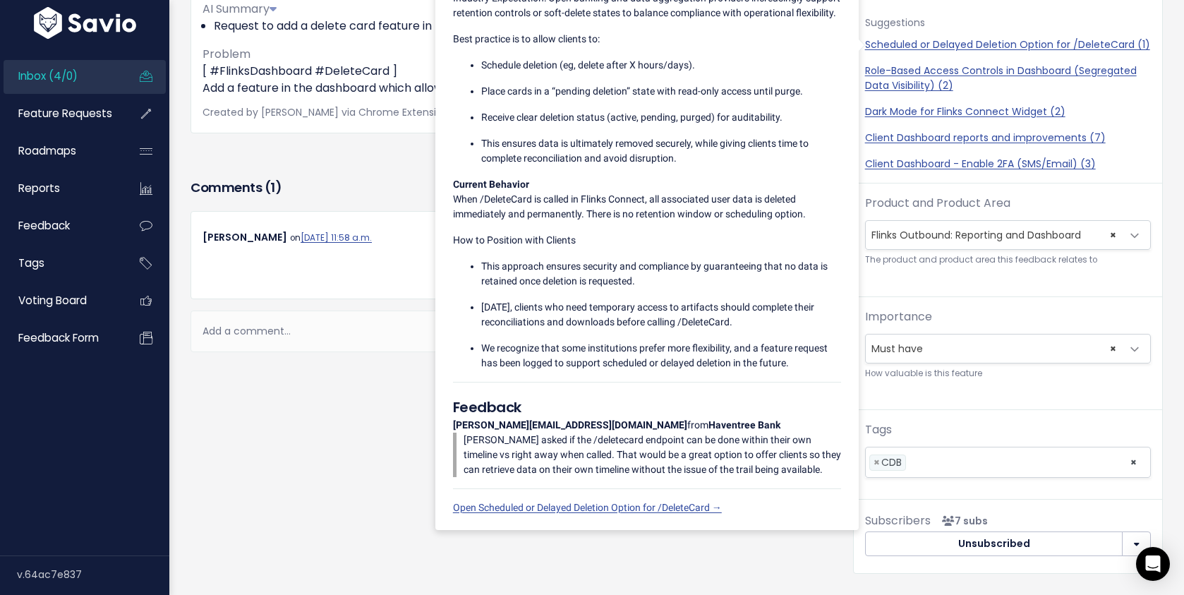
scroll to position [270, 0]
click at [351, 241] on link "[DATE] 11:58 a.m." at bounding box center [336, 239] width 71 height 11
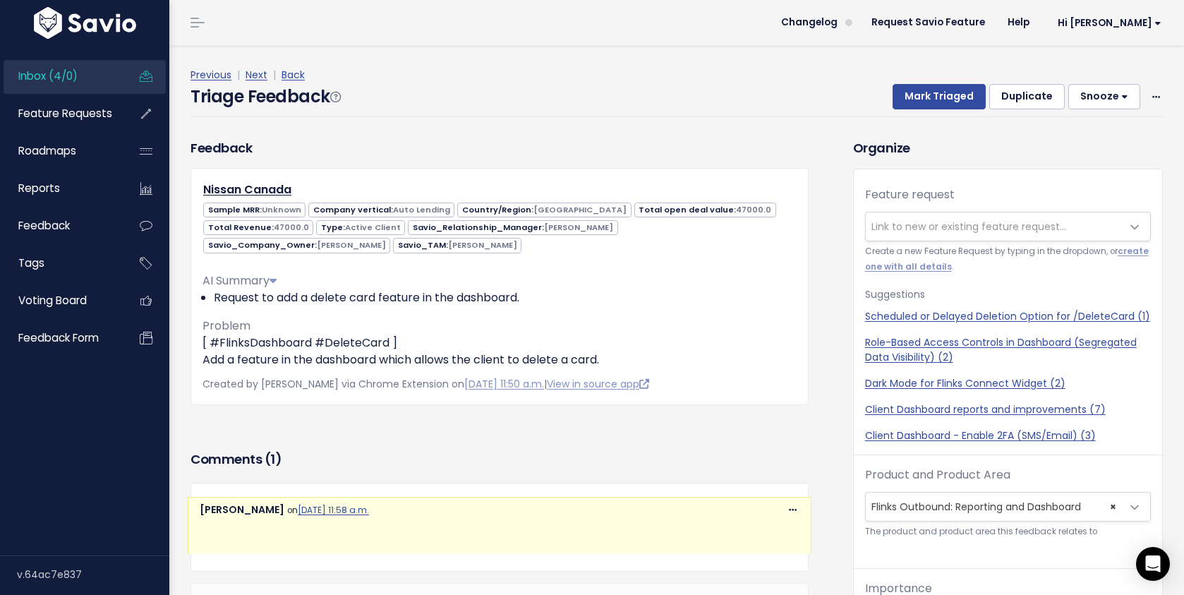
click at [93, 85] on link "Inbox (4/0)" at bounding box center [61, 76] width 114 height 32
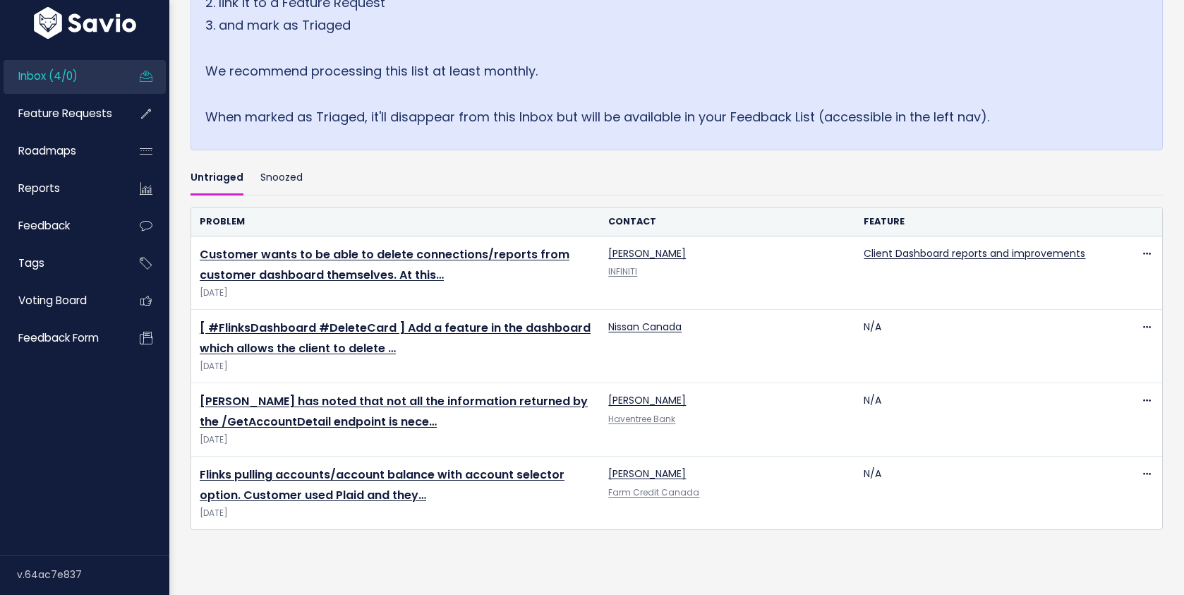
scroll to position [307, 0]
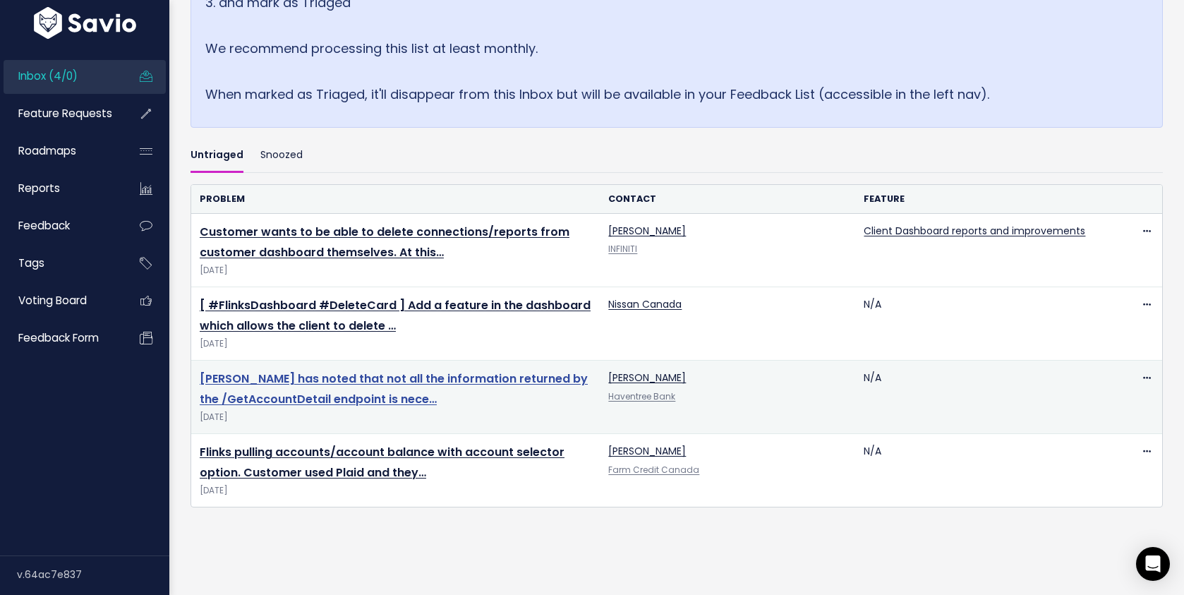
click at [442, 384] on link "[PERSON_NAME] has noted that not all the information returned by the /GetAccoun…" at bounding box center [394, 388] width 388 height 37
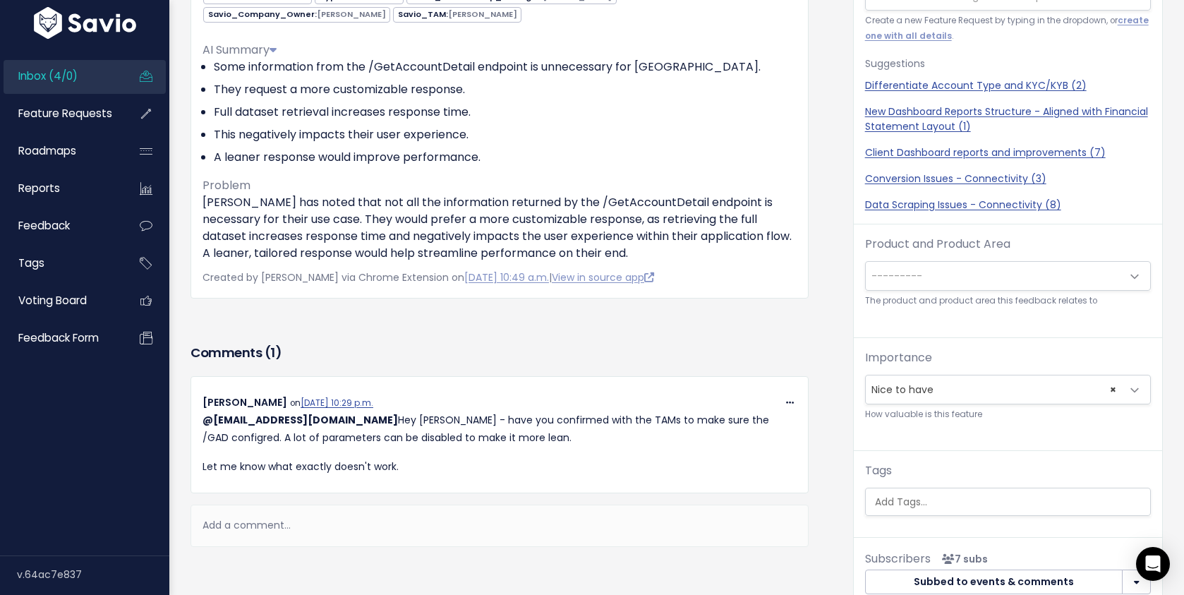
click at [53, 68] on span "Inbox (4/0)" at bounding box center [47, 75] width 59 height 15
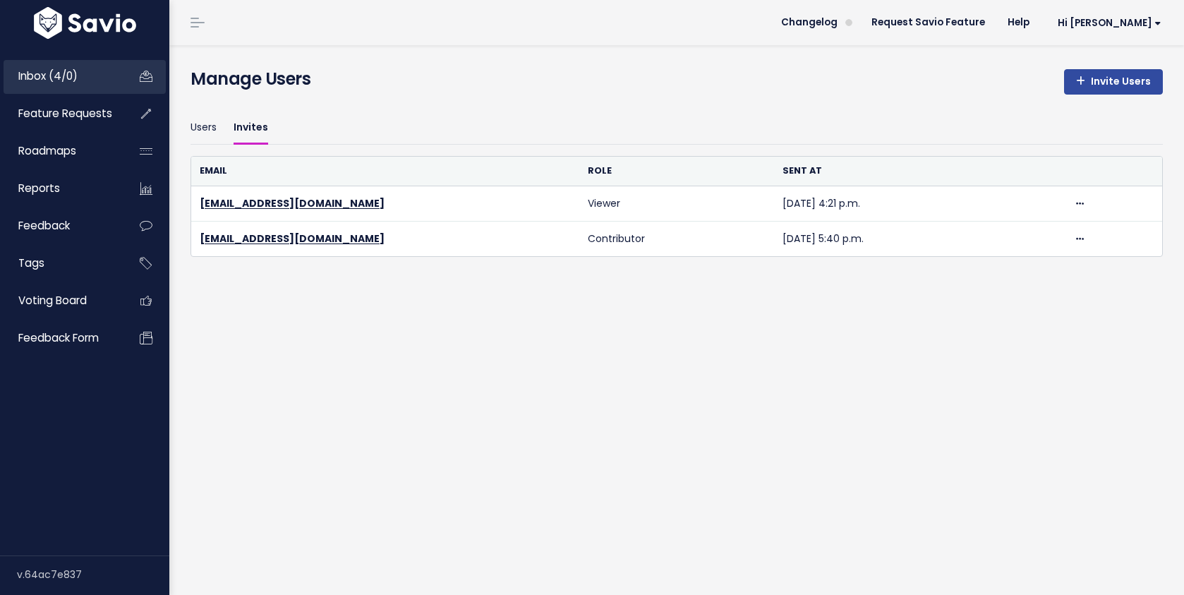
click at [73, 72] on span "Inbox (4/0)" at bounding box center [47, 75] width 59 height 15
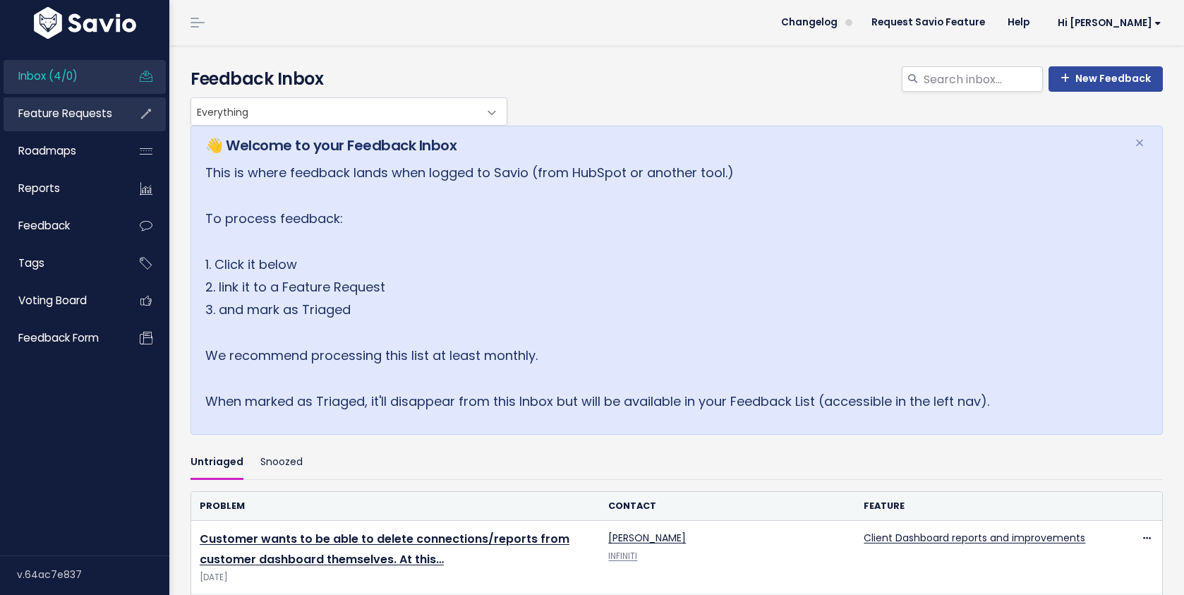
click at [71, 119] on span "Feature Requests" at bounding box center [65, 113] width 94 height 15
